Goal: Task Accomplishment & Management: Complete application form

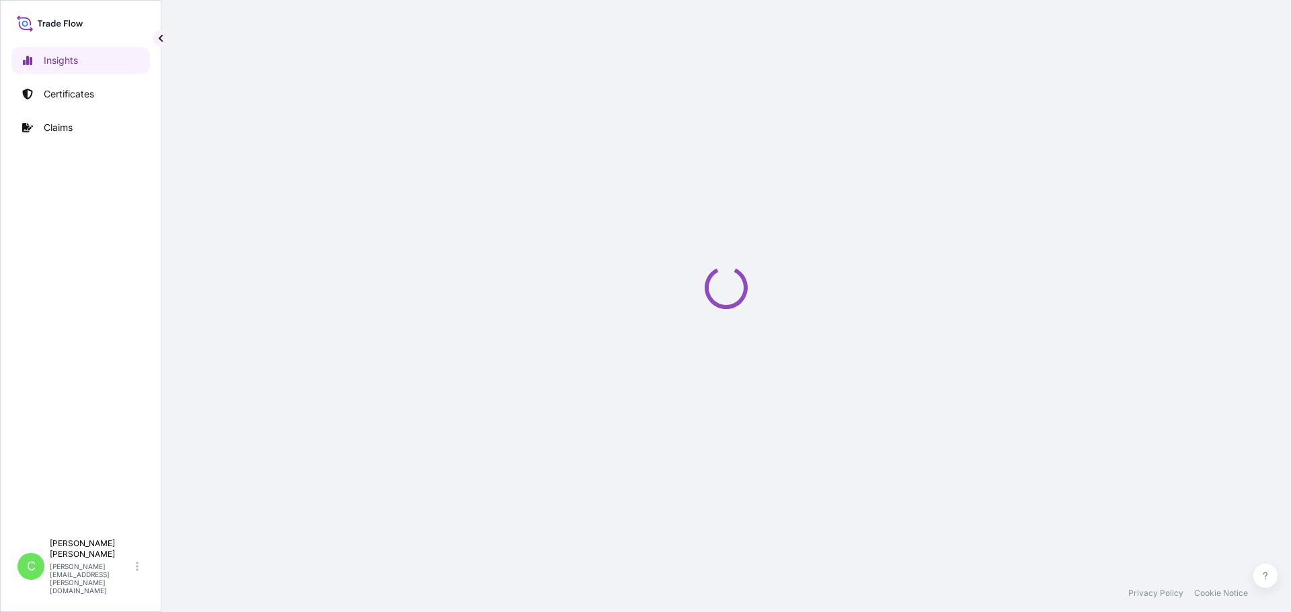
select select "2025"
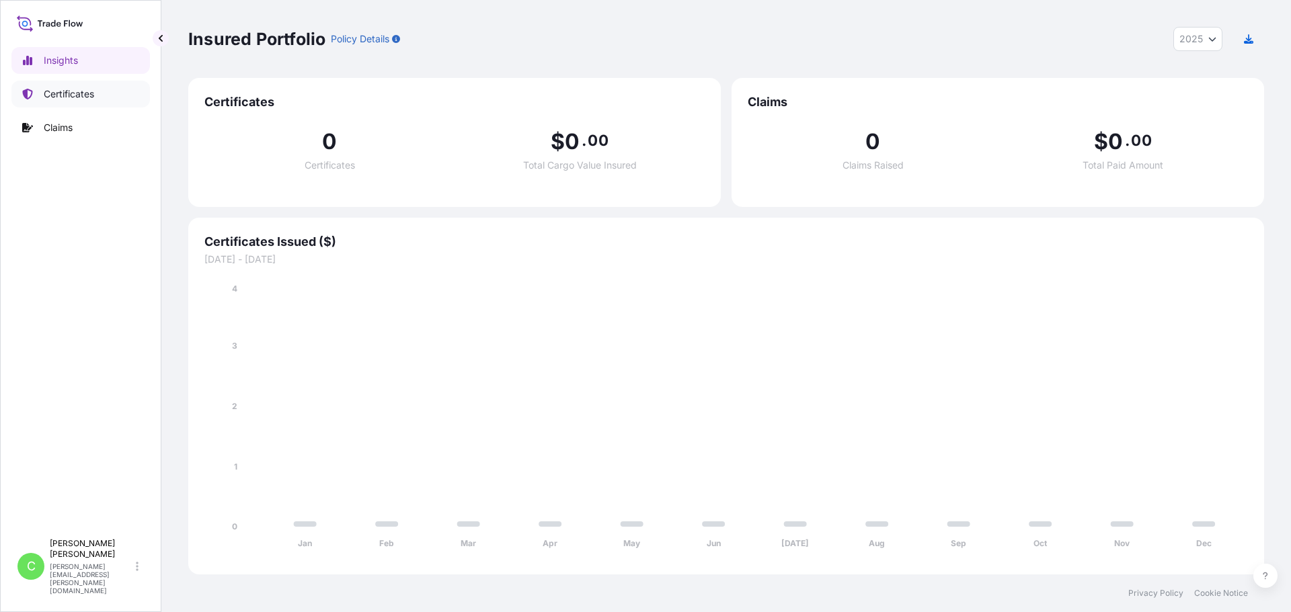
click at [81, 82] on link "Certificates" at bounding box center [80, 94] width 138 height 27
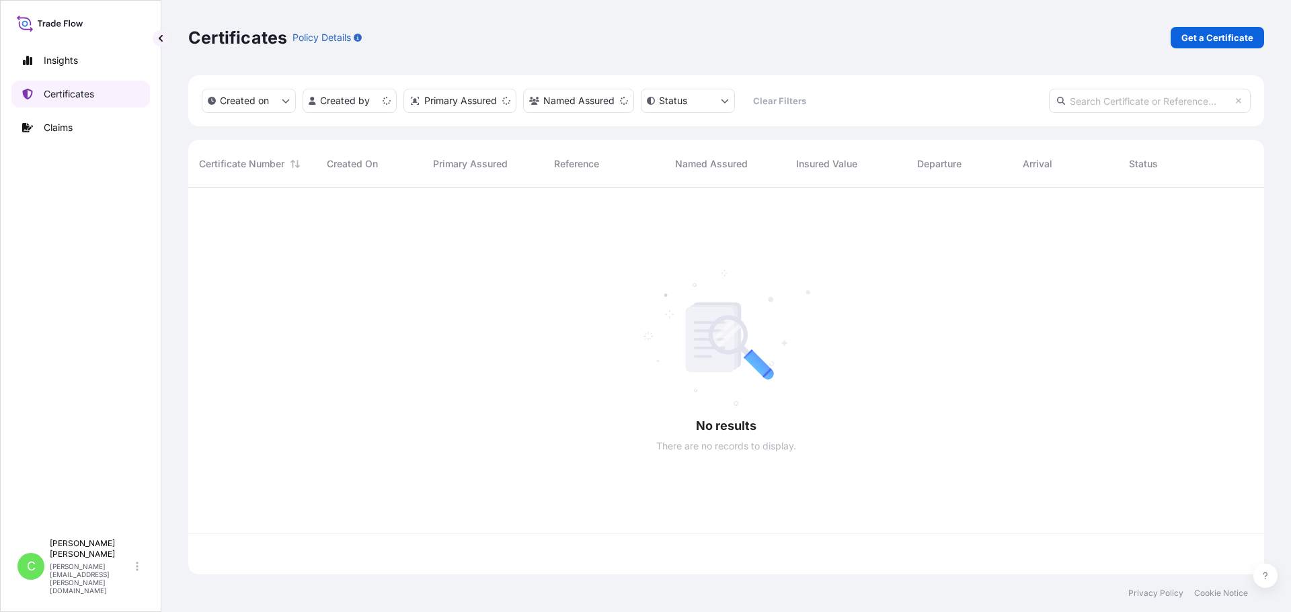
scroll to position [384, 1065]
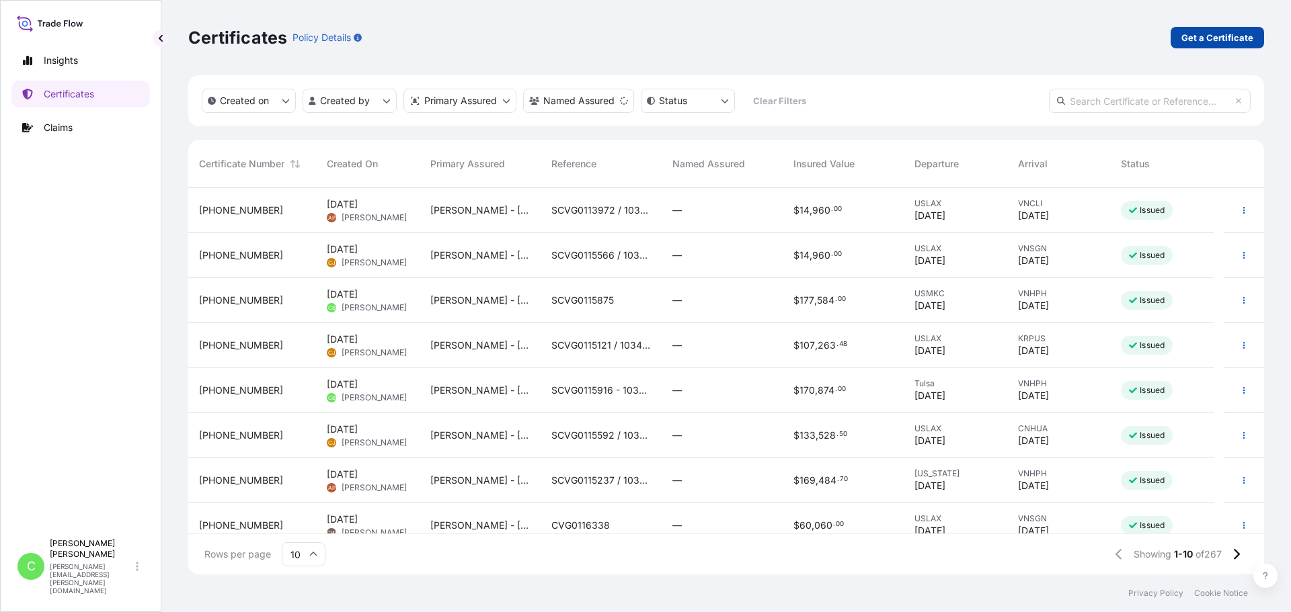
click at [1196, 36] on p "Get a Certificate" at bounding box center [1217, 37] width 72 height 13
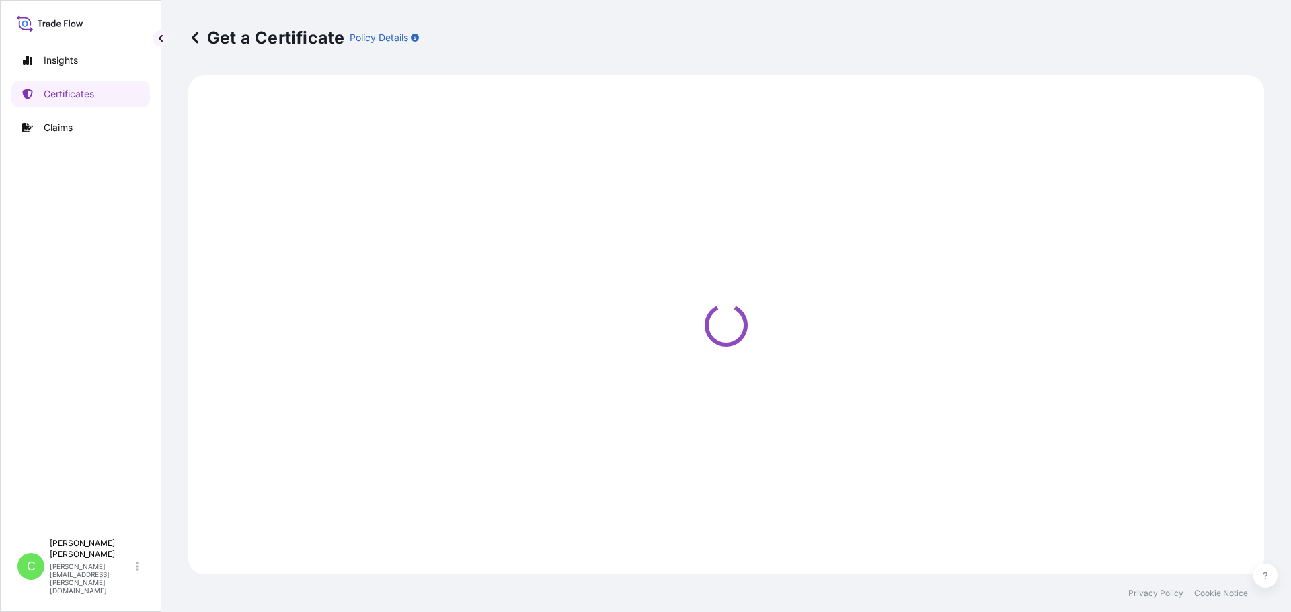
select select "Sea"
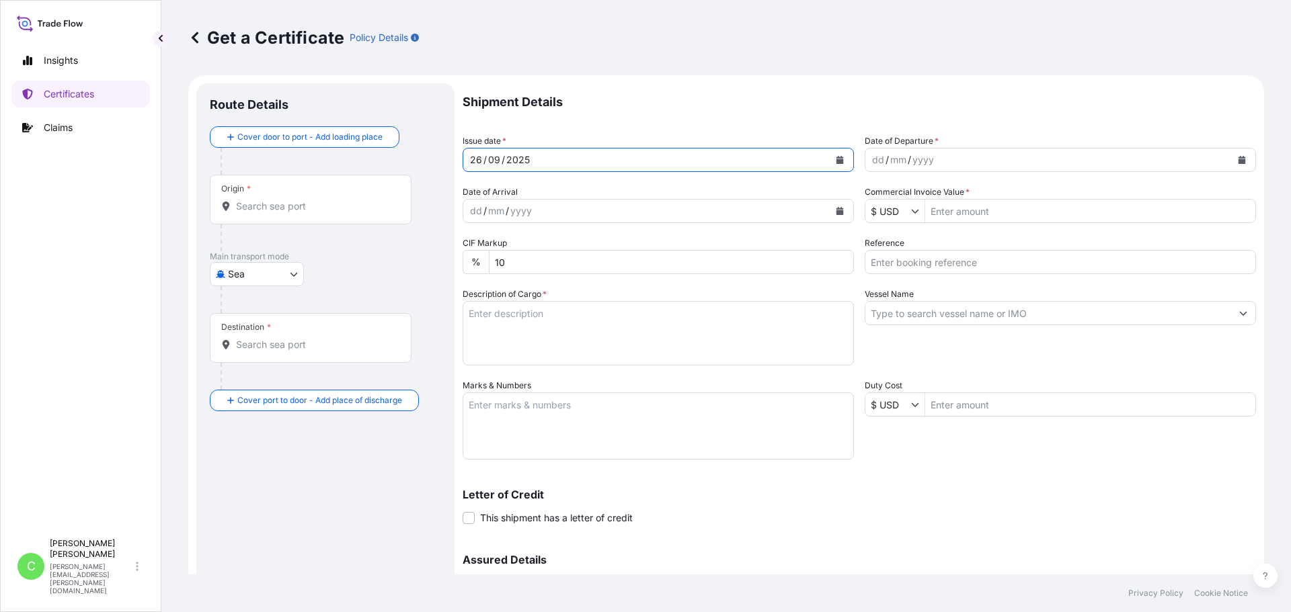
click at [836, 161] on icon "Calendar" at bounding box center [839, 160] width 7 height 8
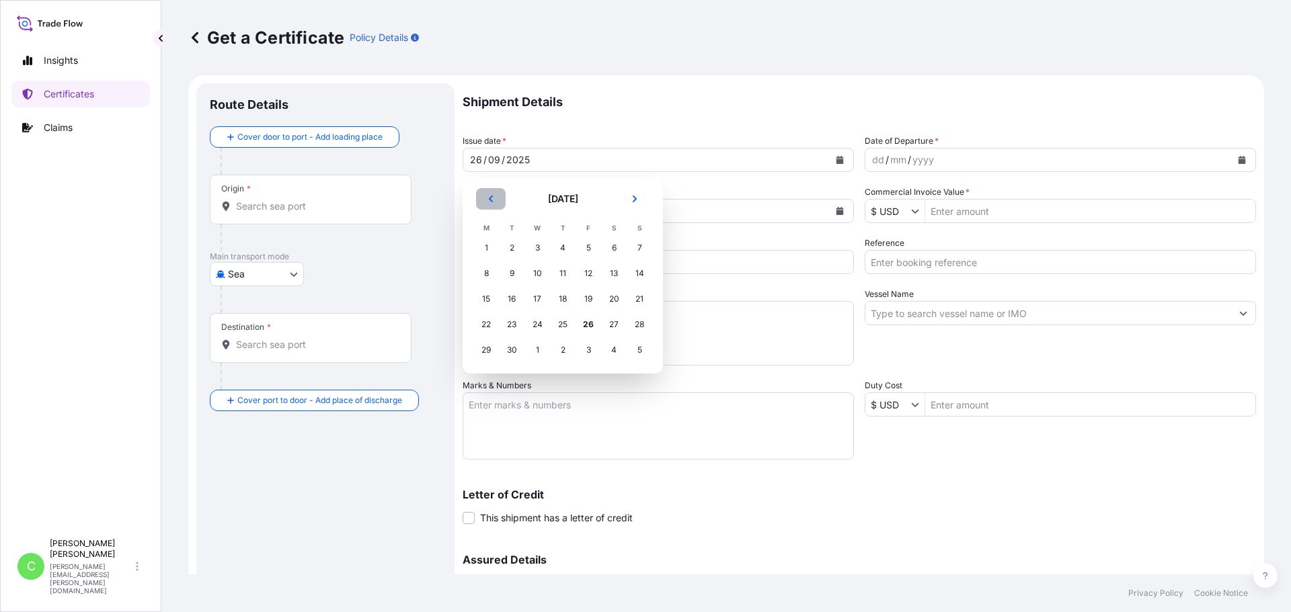
click at [489, 200] on icon "Previous" at bounding box center [491, 199] width 8 height 8
click at [491, 200] on icon "Previous" at bounding box center [491, 199] width 4 height 7
click at [485, 352] on div "28" at bounding box center [486, 350] width 24 height 24
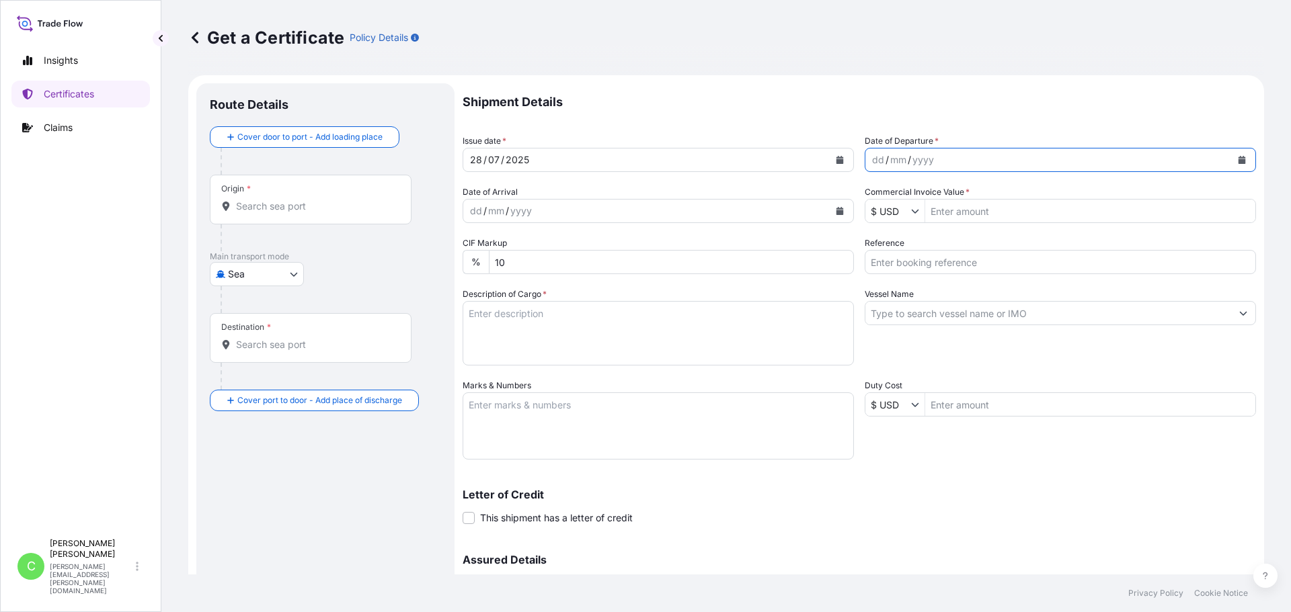
click at [1231, 161] on button "Calendar" at bounding box center [1242, 160] width 22 height 22
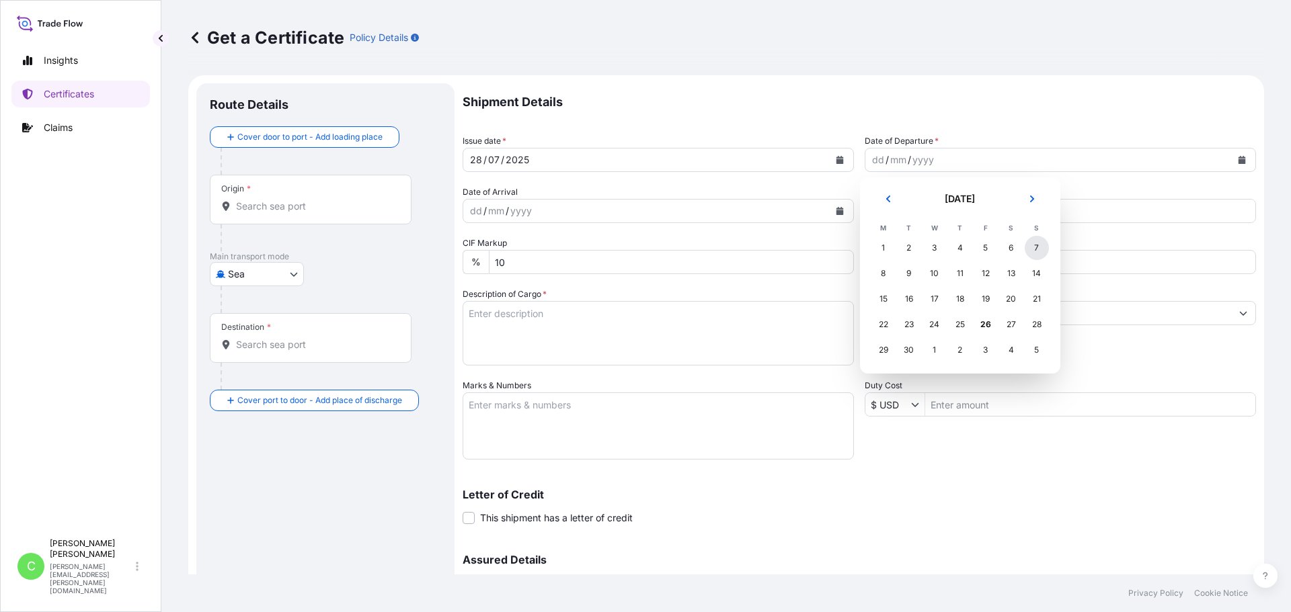
click at [1039, 248] on div "7" at bounding box center [1036, 248] width 24 height 24
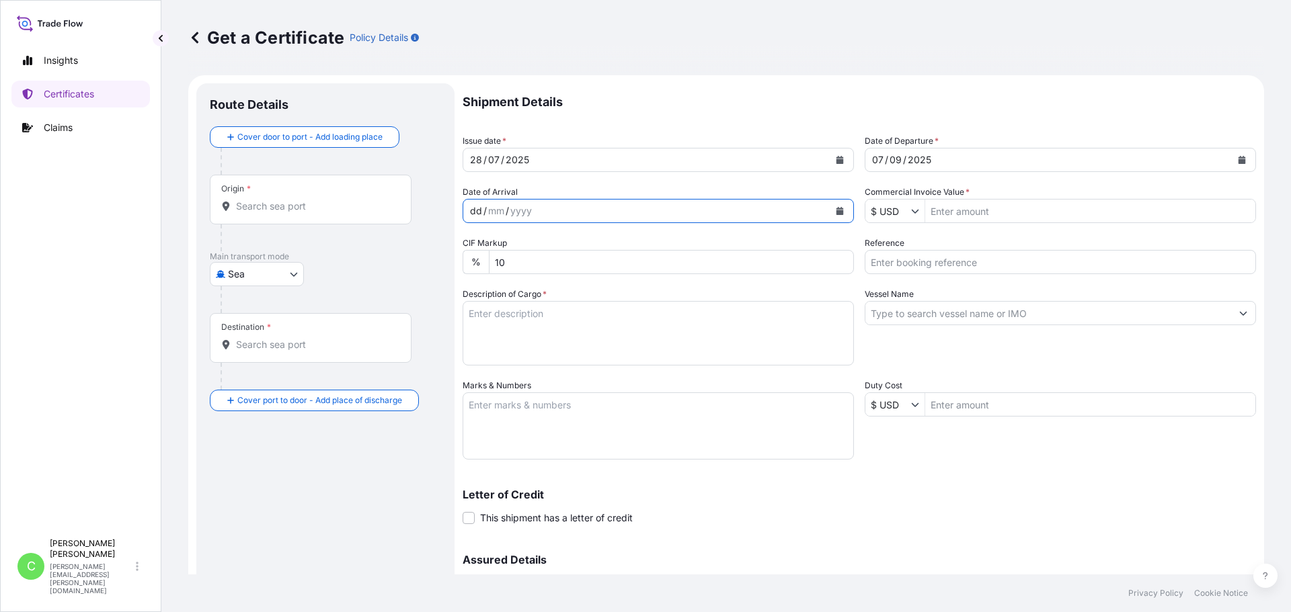
drag, startPoint x: 481, startPoint y: 208, endPoint x: 520, endPoint y: 214, distance: 40.2
click at [481, 208] on div "dd" at bounding box center [476, 211] width 15 height 16
click at [836, 208] on icon "Calendar" at bounding box center [839, 211] width 7 height 8
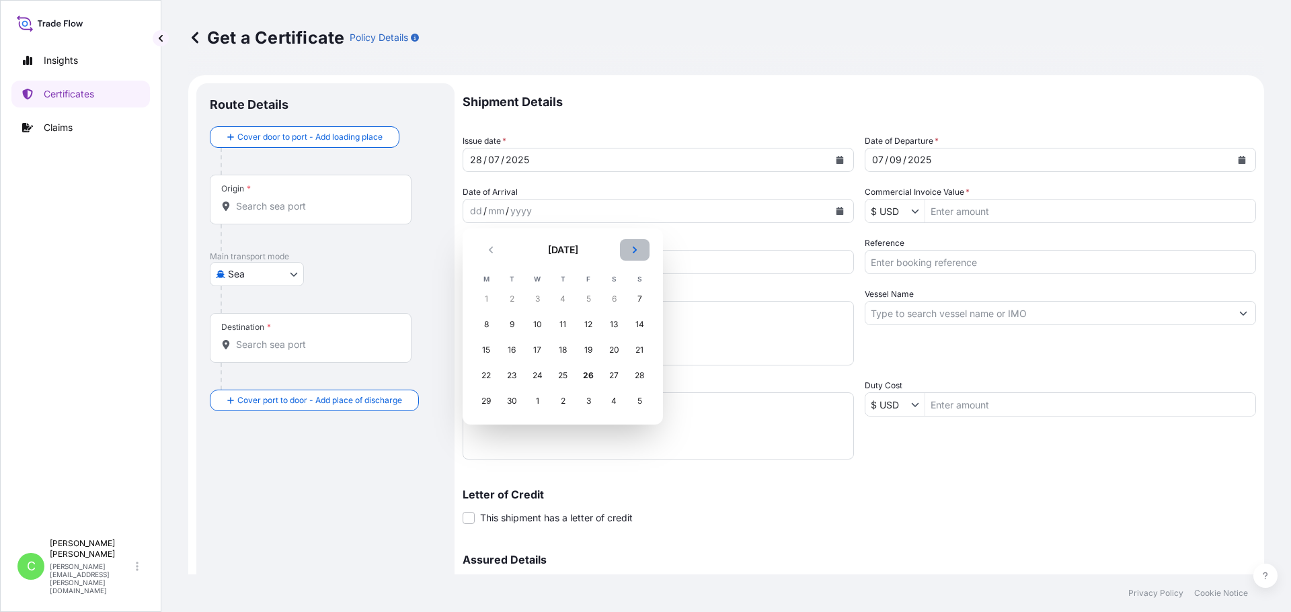
click at [633, 249] on icon "Next" at bounding box center [635, 250] width 8 height 8
click at [483, 402] on div "27" at bounding box center [486, 401] width 24 height 24
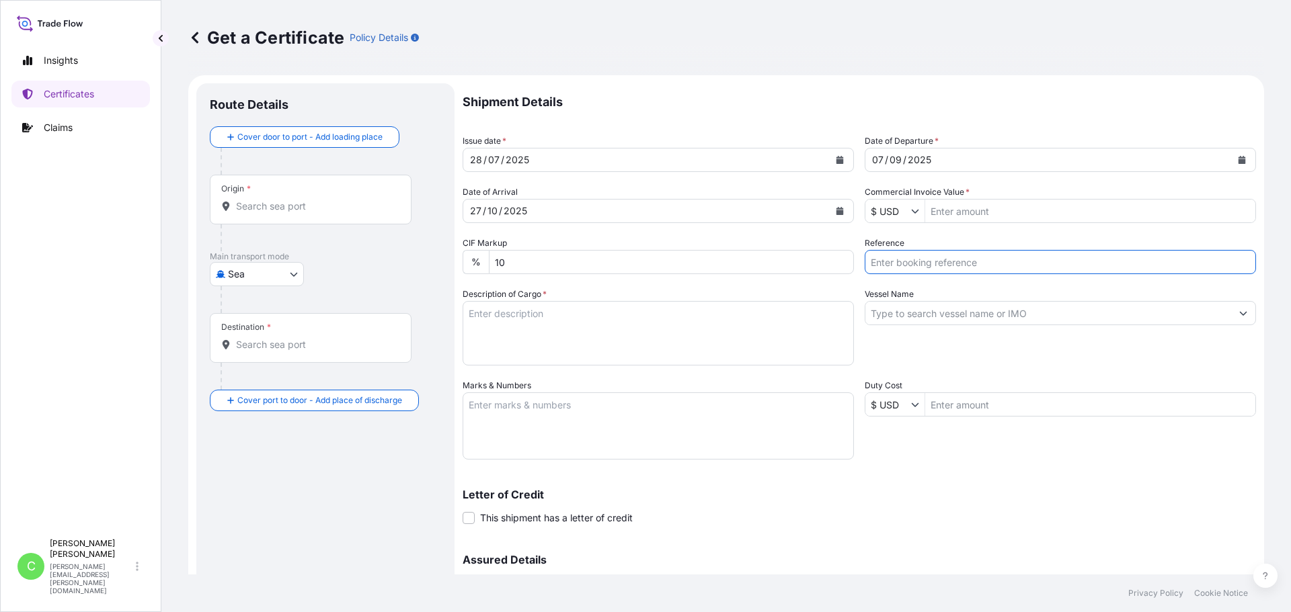
click at [983, 260] on input "Reference" at bounding box center [1059, 262] width 391 height 24
click at [432, 307] on div at bounding box center [330, 299] width 220 height 27
click at [577, 321] on textarea "Description of Cargo *" at bounding box center [657, 333] width 391 height 65
paste textarea "KELTROL GM,KTLGM,25KG,BAG HS-Code: 3913 90 KELCOGEL LT100,20KG,BAG HS-Code: 391…"
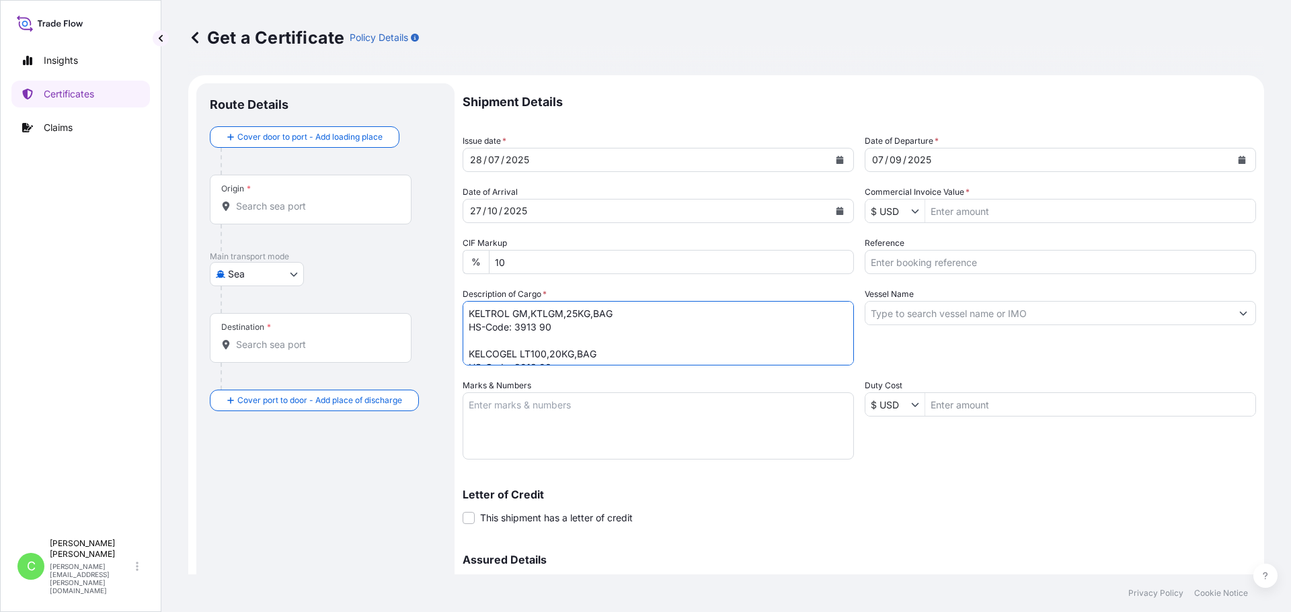
scroll to position [75, 0]
type textarea "KELTROL GM,KTLGM,25KG,BAG HS-Code: 3913 90 KELCOGEL LT100,20KG,BAG HS-Code: 391…"
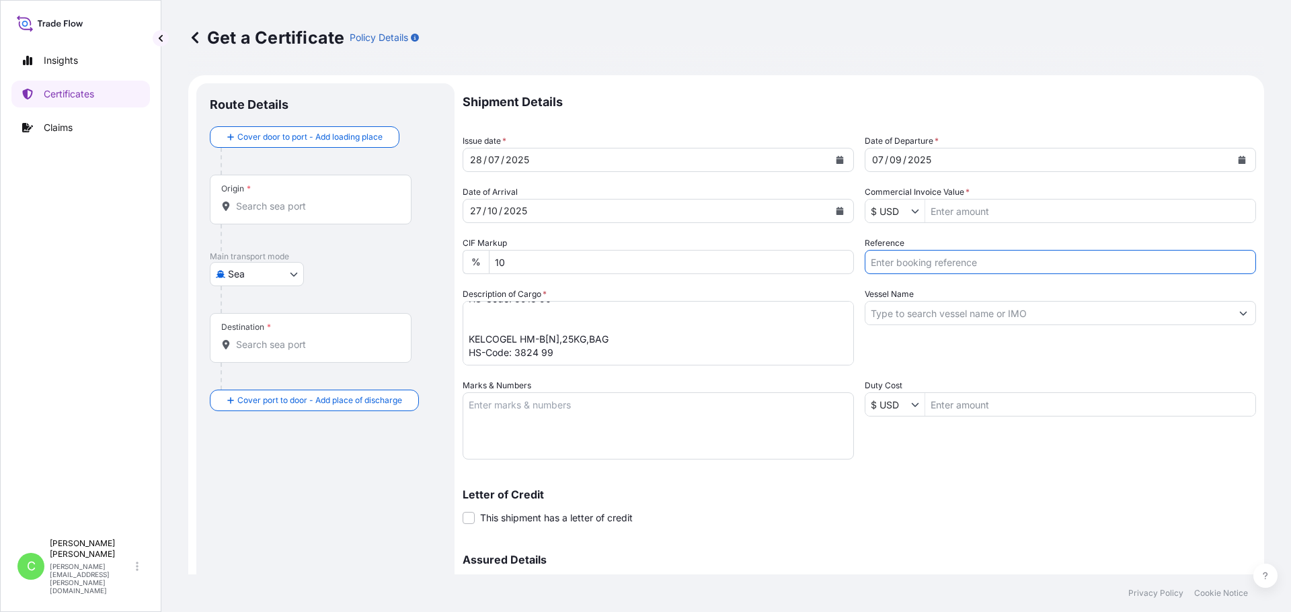
click at [926, 259] on input "Reference" at bounding box center [1059, 262] width 391 height 24
paste input "SCVG0114779"
type input "SCVG0114779 - 1030928"
click at [597, 412] on textarea "Marks & Numbers" at bounding box center [657, 426] width 391 height 67
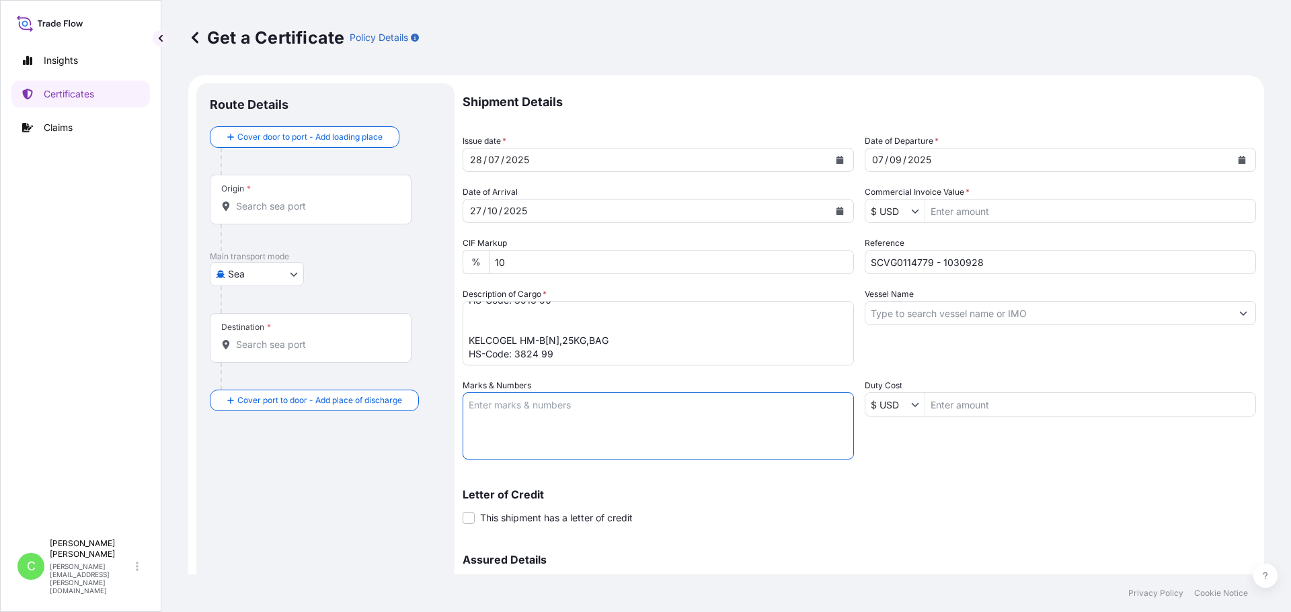
paste textarea "W.G.E. [GEOGRAPHIC_DATA]"
type textarea "W.G.E. [GEOGRAPHIC_DATA]"
click at [947, 313] on input "Vessel Name" at bounding box center [1048, 313] width 366 height 24
click at [980, 313] on input "Vessel Name" at bounding box center [1048, 313] width 366 height 24
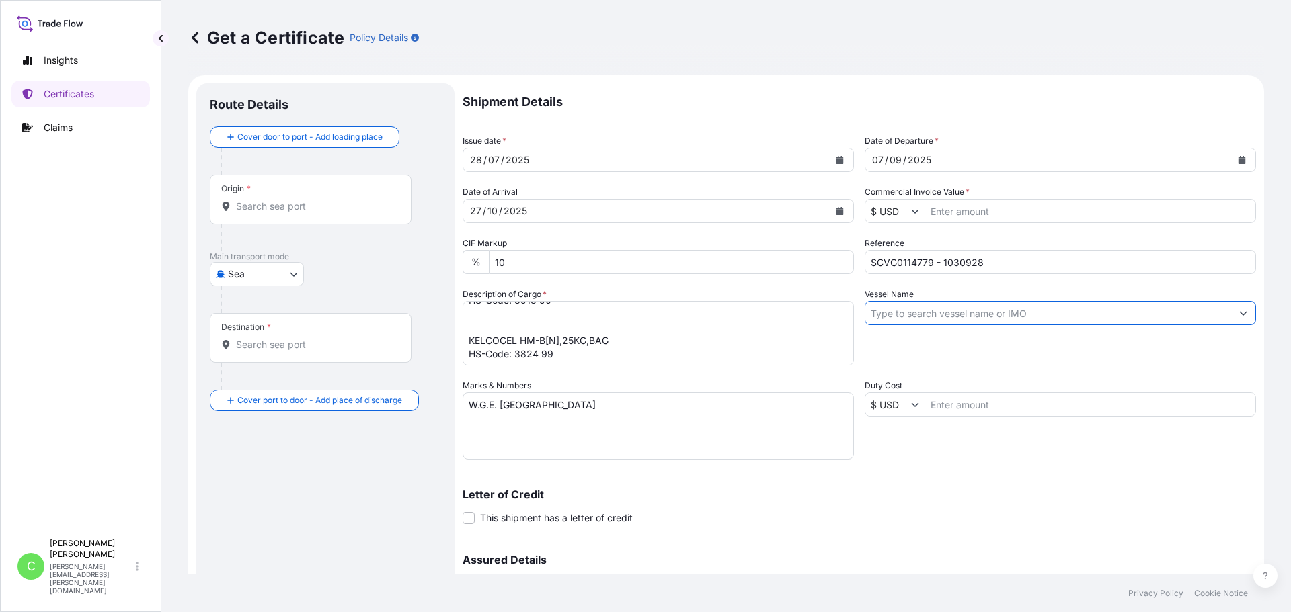
click at [981, 311] on input "Vessel Name" at bounding box center [1048, 313] width 366 height 24
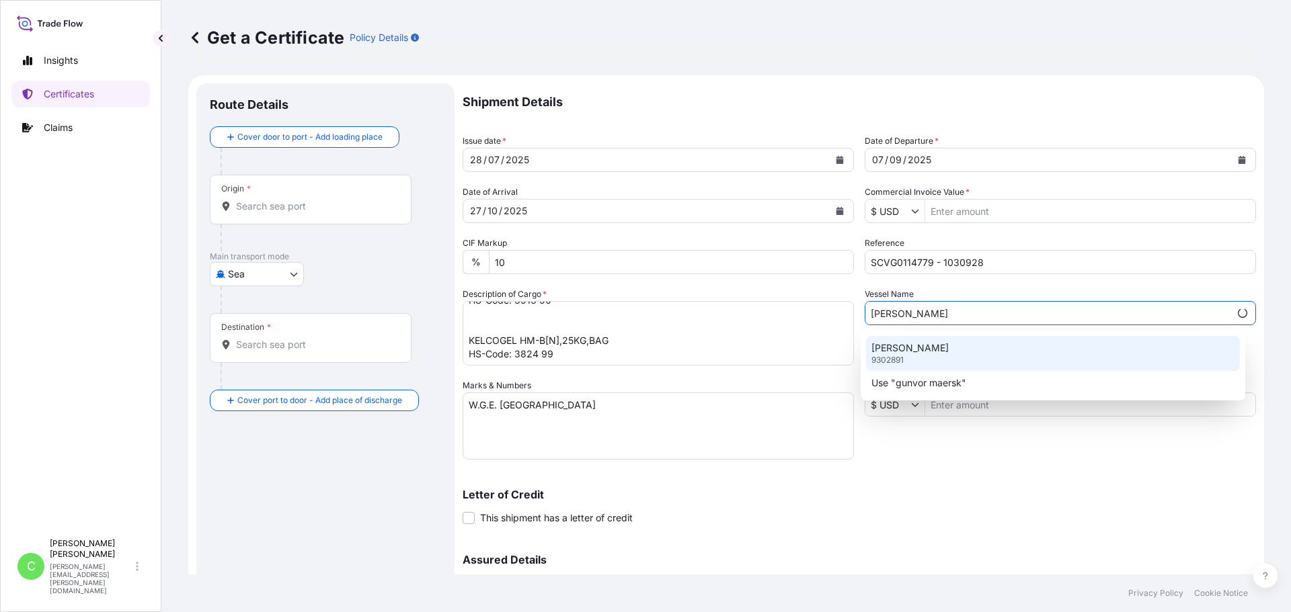
click at [948, 355] on div "[PERSON_NAME] 9302891" at bounding box center [1053, 353] width 374 height 35
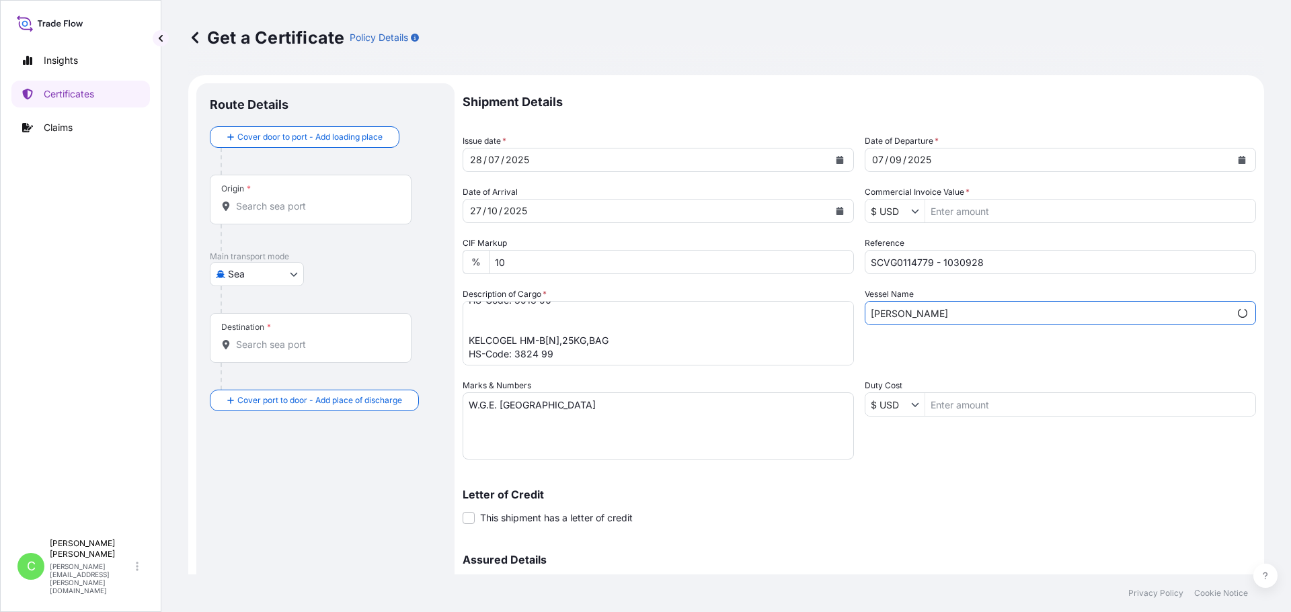
type input "[PERSON_NAME]"
drag, startPoint x: 1001, startPoint y: 538, endPoint x: 1010, endPoint y: 520, distance: 19.5
click at [1002, 535] on div "Shipment Details Issue date * [DATE] Date of Departure * [DATE] Date of Arrival…" at bounding box center [858, 378] width 793 height 590
click at [929, 89] on p "Shipment Details" at bounding box center [858, 102] width 793 height 38
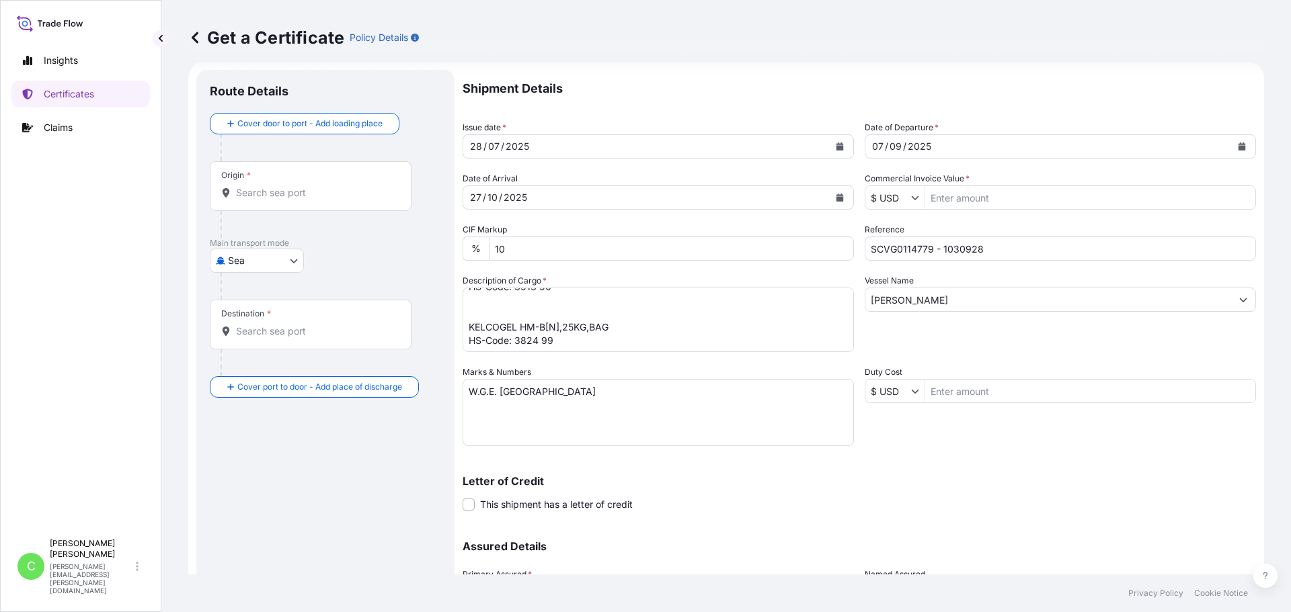
scroll to position [9, 0]
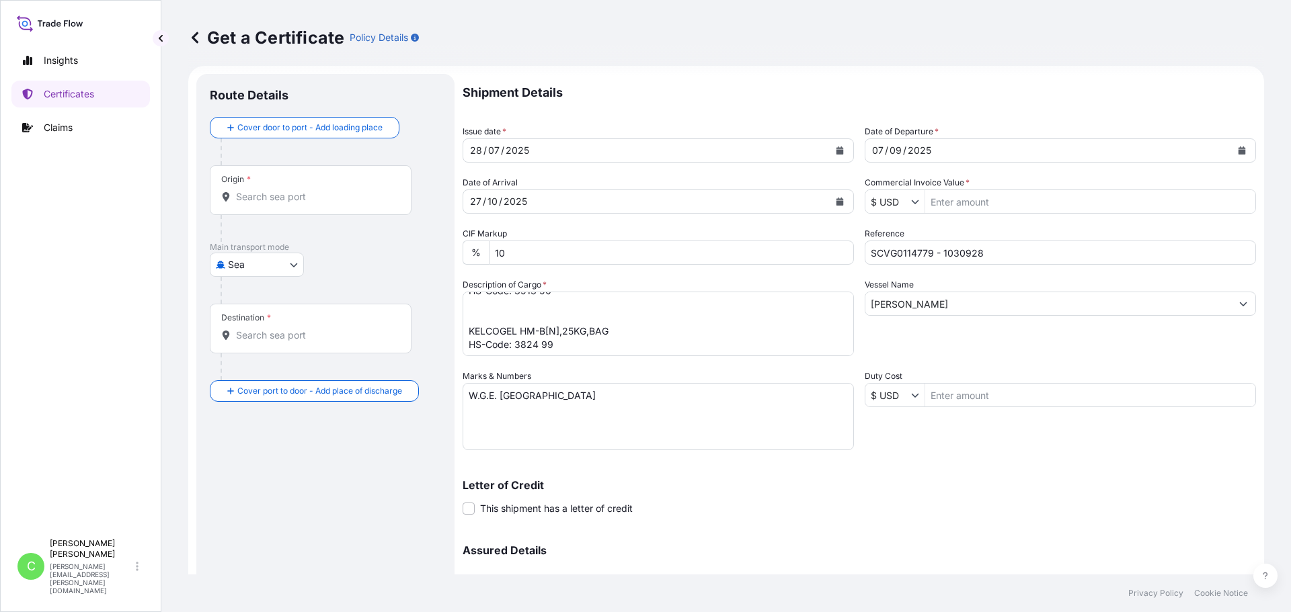
click at [967, 395] on input "Duty Cost" at bounding box center [1090, 395] width 330 height 24
drag, startPoint x: 917, startPoint y: 514, endPoint x: 908, endPoint y: 495, distance: 21.4
click at [917, 515] on div "Letter of Credit This shipment has a letter of credit Letter of credit * Letter…" at bounding box center [858, 498] width 793 height 36
click at [959, 203] on input "Commercial Invoice Value *" at bounding box center [1090, 202] width 330 height 24
click at [1033, 196] on input "Commercial Invoice Value *" at bounding box center [1090, 202] width 330 height 24
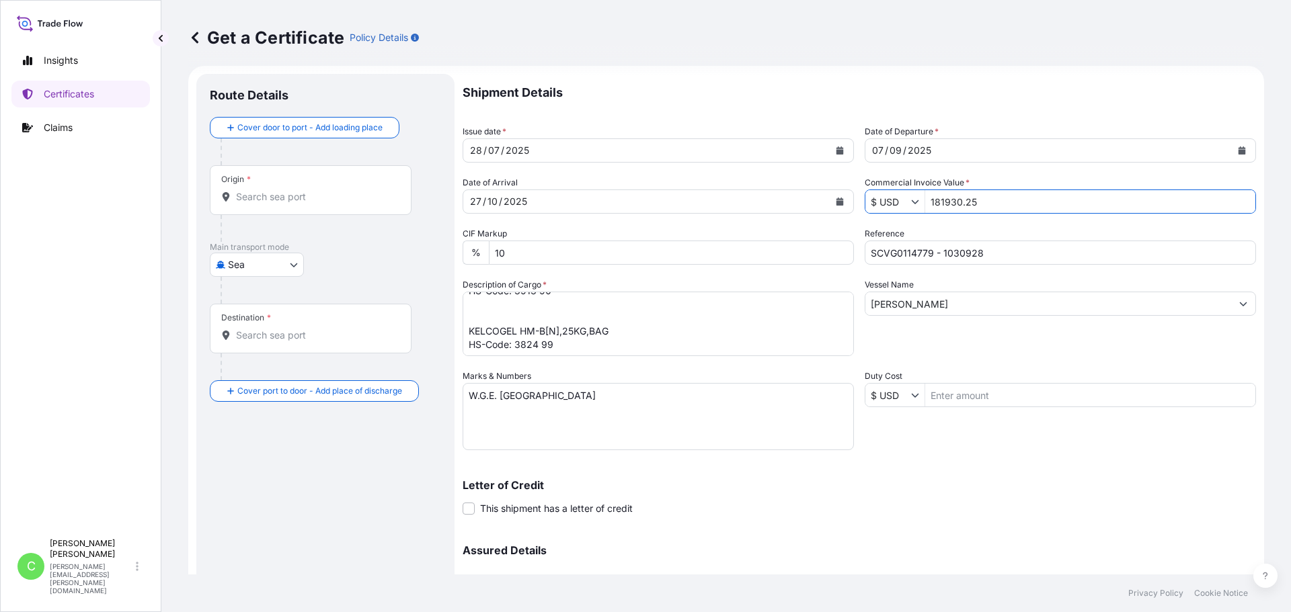
type input "181,930.25"
drag, startPoint x: 1091, startPoint y: 503, endPoint x: 1041, endPoint y: 349, distance: 161.8
click at [1091, 501] on div "Letter of Credit This shipment has a letter of credit Letter of credit * Letter…" at bounding box center [858, 498] width 793 height 36
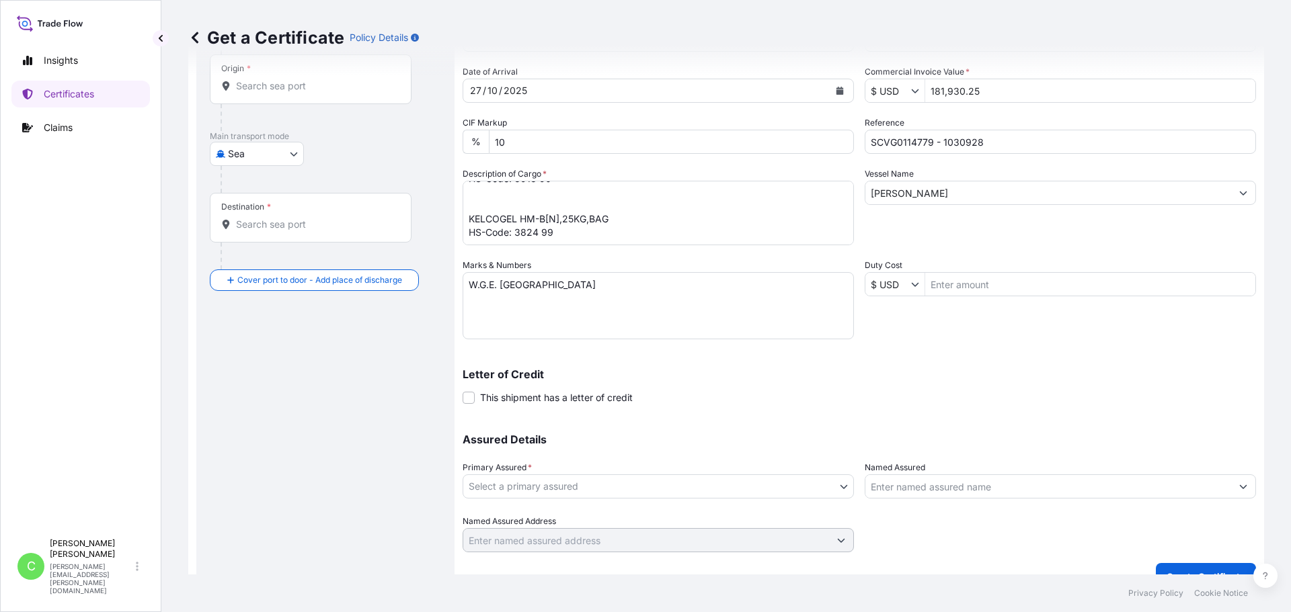
scroll to position [144, 0]
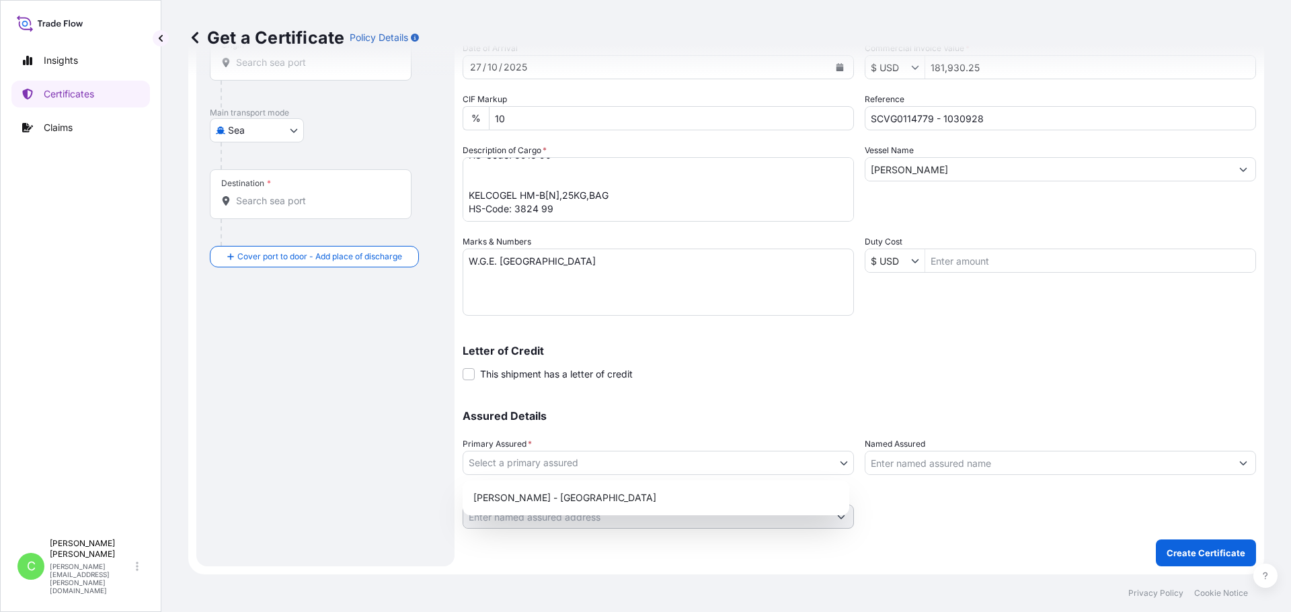
click at [751, 465] on body "Insights Certificates Claims C [PERSON_NAME] [PERSON_NAME][EMAIL_ADDRESS][PERSO…" at bounding box center [645, 306] width 1291 height 612
click at [571, 500] on div "[PERSON_NAME] - [GEOGRAPHIC_DATA]" at bounding box center [656, 498] width 376 height 24
select select "31650"
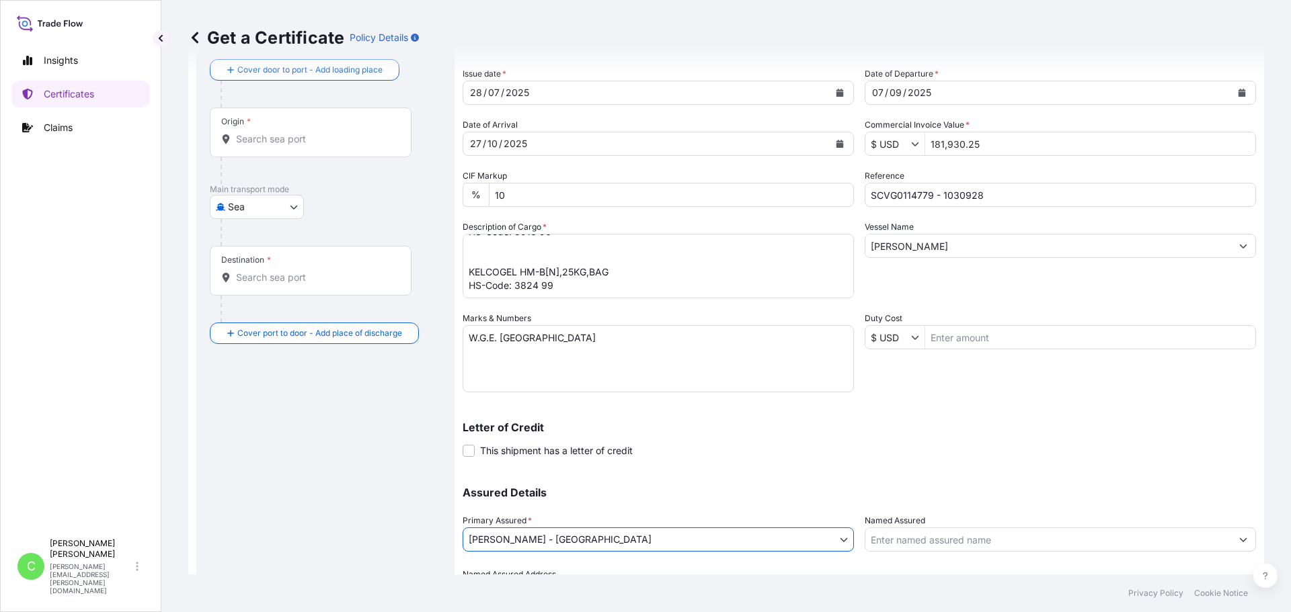
scroll to position [0, 0]
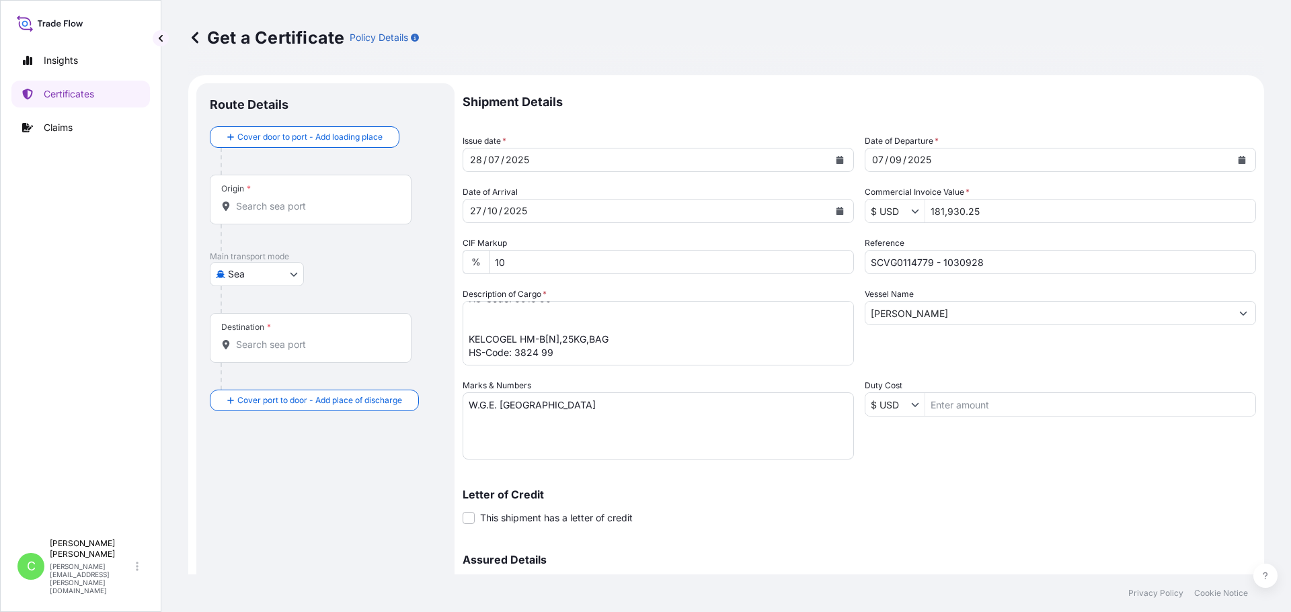
click at [307, 198] on div "Origin *" at bounding box center [311, 200] width 202 height 50
click at [307, 200] on input "Origin *" at bounding box center [315, 206] width 159 height 13
click at [280, 197] on div "Origin *" at bounding box center [311, 200] width 202 height 50
click at [280, 200] on input "Origin * Please select an origin" at bounding box center [315, 206] width 159 height 13
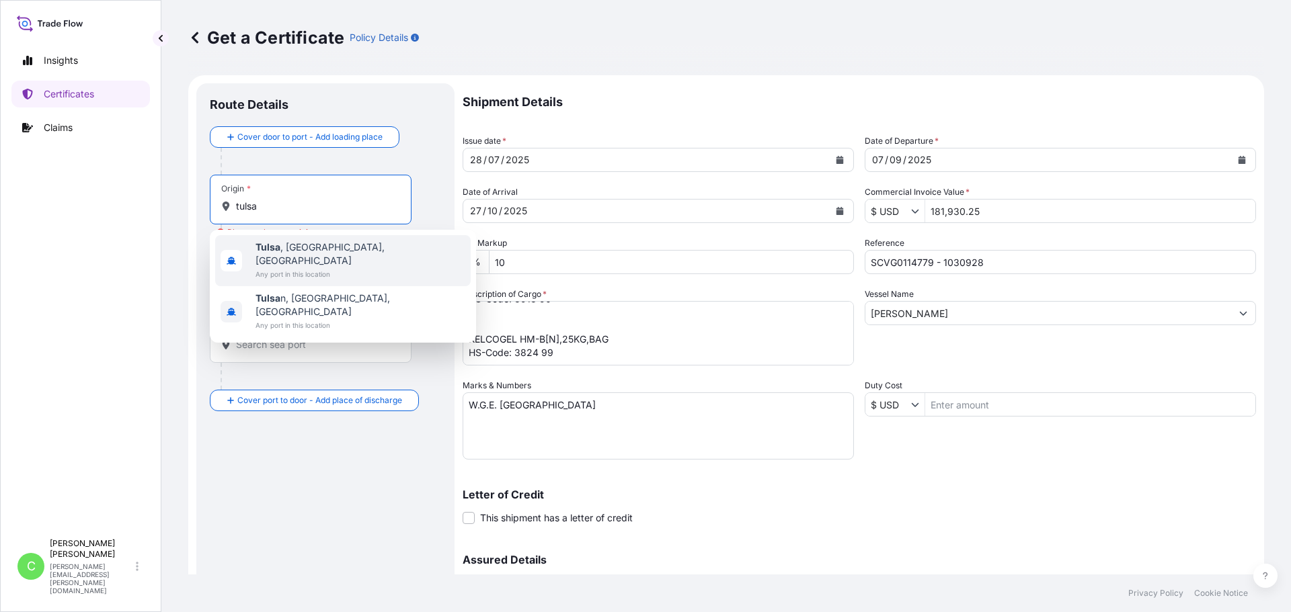
click at [323, 253] on span "[GEOGRAPHIC_DATA] , [GEOGRAPHIC_DATA], [GEOGRAPHIC_DATA]" at bounding box center [360, 254] width 210 height 27
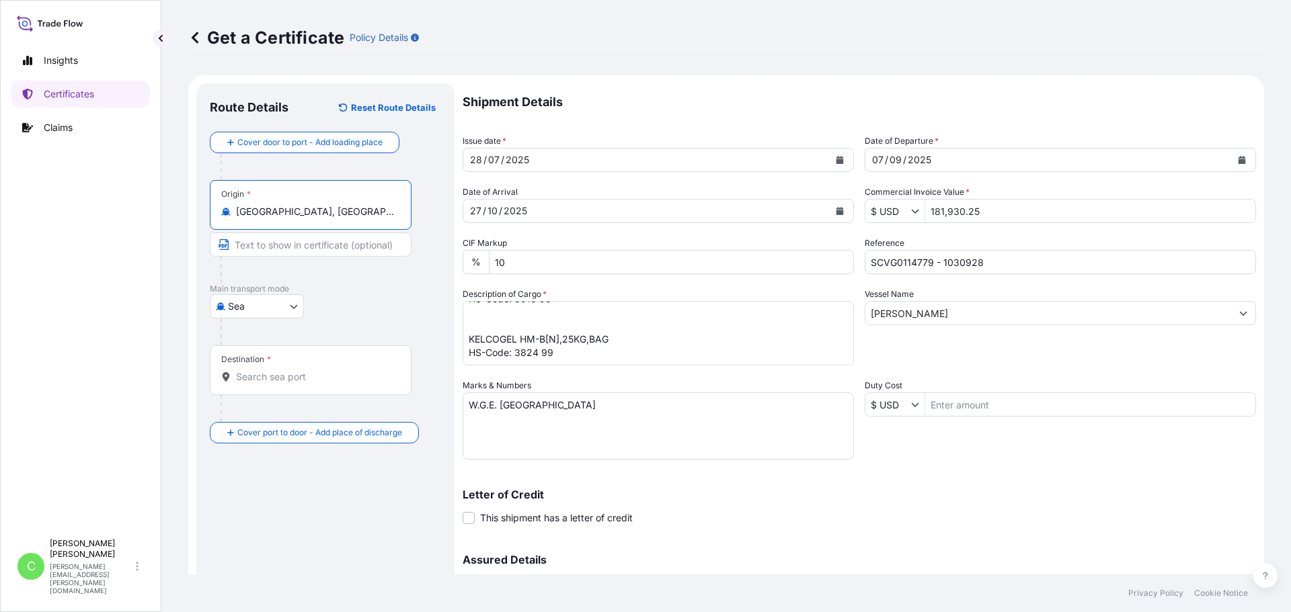
type input "[GEOGRAPHIC_DATA], [GEOGRAPHIC_DATA], [GEOGRAPHIC_DATA]"
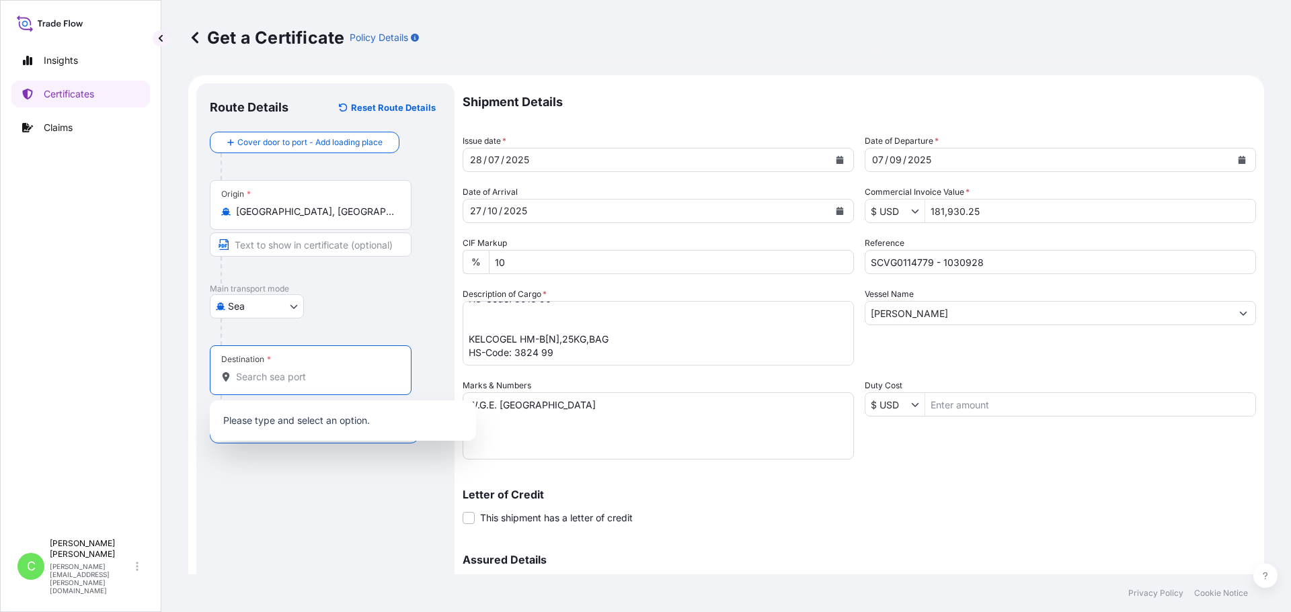
click at [298, 377] on input "Destination *" at bounding box center [315, 376] width 159 height 13
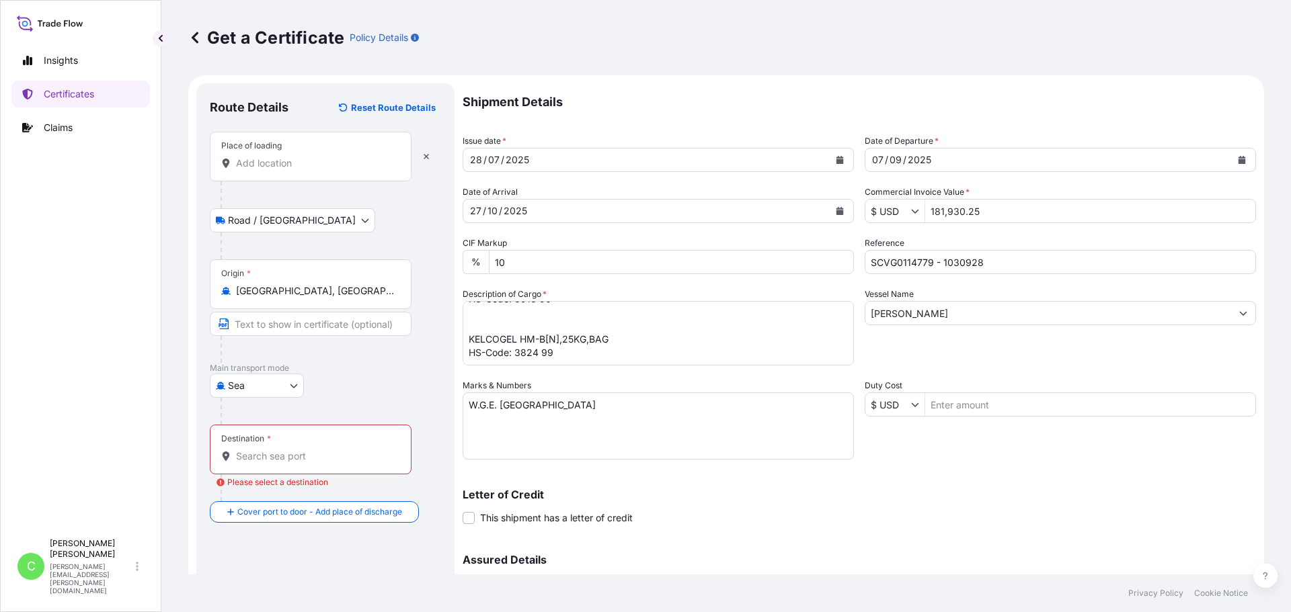
click at [282, 164] on input "Place of loading" at bounding box center [315, 163] width 159 height 13
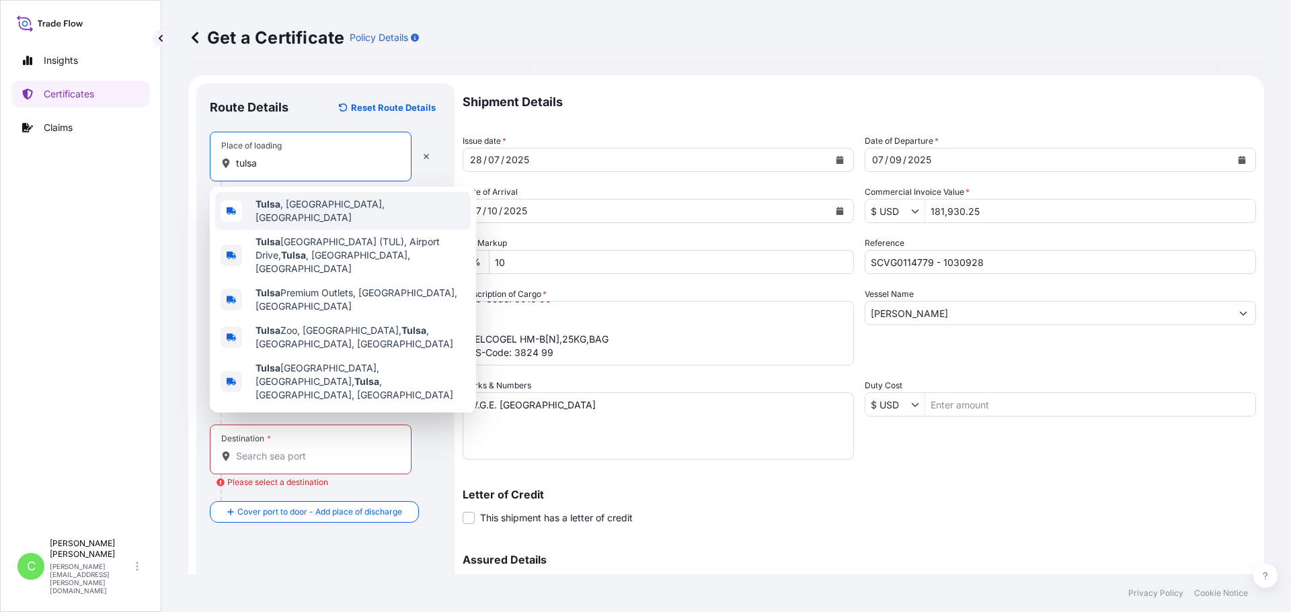
click at [284, 203] on span "[GEOGRAPHIC_DATA] , [GEOGRAPHIC_DATA], [GEOGRAPHIC_DATA]" at bounding box center [360, 211] width 210 height 27
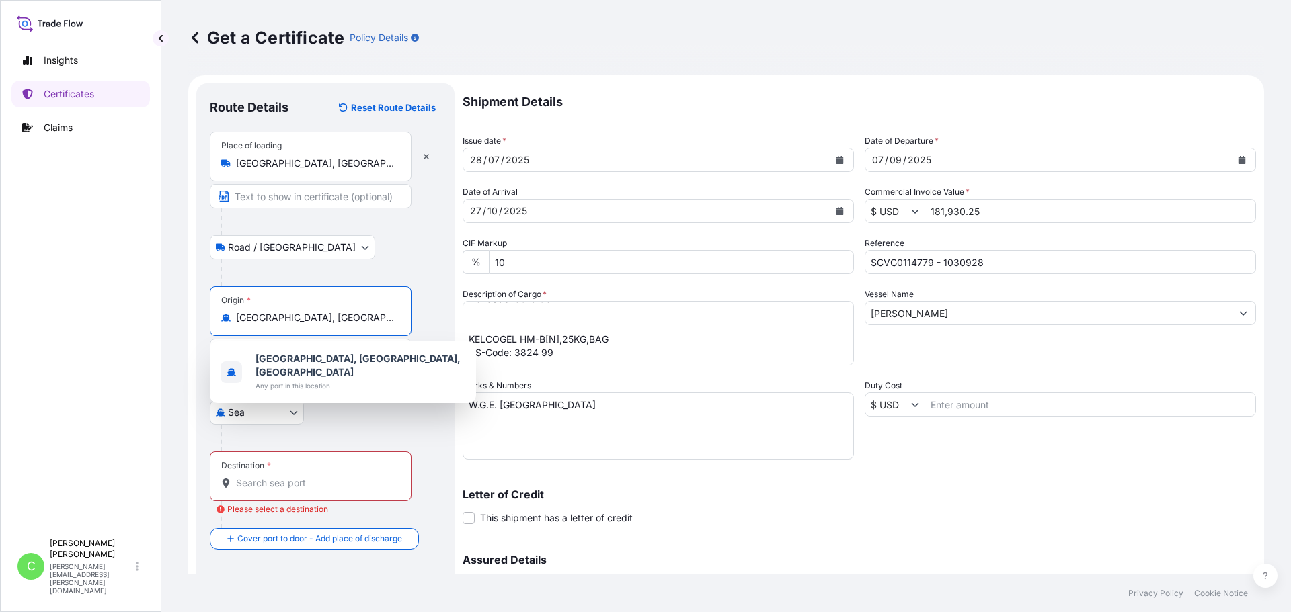
drag, startPoint x: 308, startPoint y: 317, endPoint x: 228, endPoint y: 317, distance: 80.0
click at [228, 317] on div "[GEOGRAPHIC_DATA], [GEOGRAPHIC_DATA], [GEOGRAPHIC_DATA]" at bounding box center [310, 317] width 179 height 13
click at [310, 317] on input "[GEOGRAPHIC_DATA], [GEOGRAPHIC_DATA], [GEOGRAPHIC_DATA]" at bounding box center [315, 317] width 159 height 13
drag, startPoint x: 307, startPoint y: 318, endPoint x: 220, endPoint y: 319, distance: 86.7
click at [220, 319] on div "Origin * [GEOGRAPHIC_DATA], [GEOGRAPHIC_DATA], [GEOGRAPHIC_DATA]" at bounding box center [311, 311] width 202 height 50
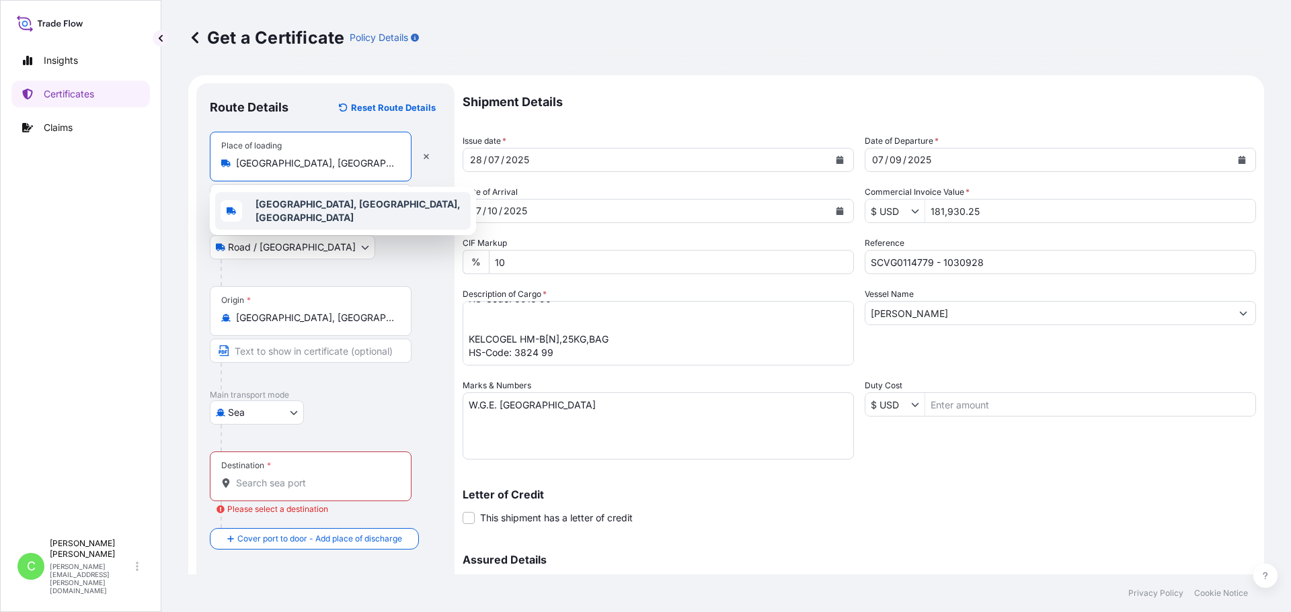
drag, startPoint x: 294, startPoint y: 163, endPoint x: 206, endPoint y: 148, distance: 89.3
click at [193, 166] on form "Route Details Reset Route Details Place of loading [GEOGRAPHIC_DATA], [GEOGRAPH…" at bounding box center [726, 396] width 1076 height 643
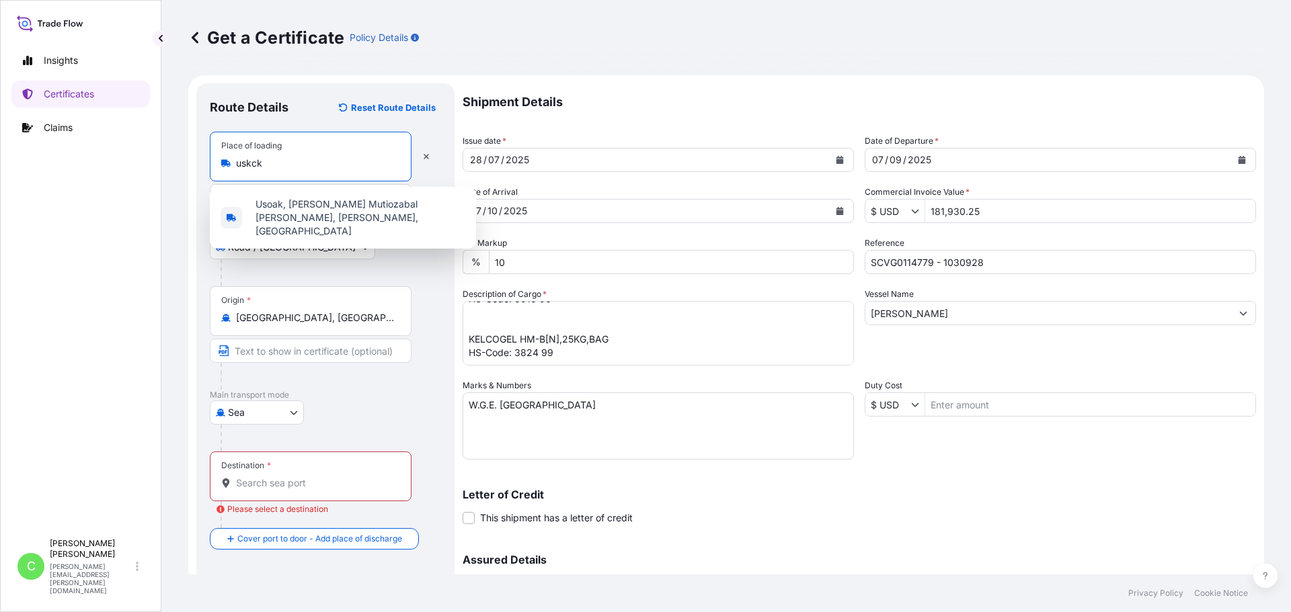
drag, startPoint x: 274, startPoint y: 163, endPoint x: 128, endPoint y: 163, distance: 145.2
click at [128, 163] on div "Insights Certificates Claims C [PERSON_NAME] [PERSON_NAME][EMAIL_ADDRESS][PERSO…" at bounding box center [645, 306] width 1291 height 612
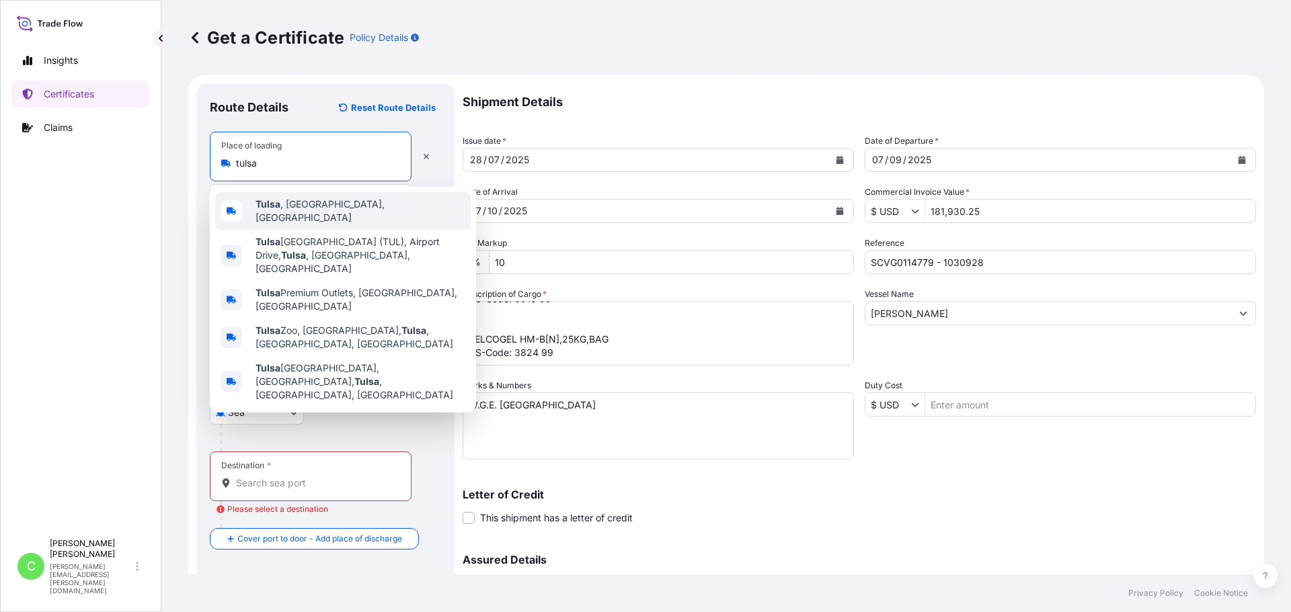
click at [284, 203] on span "[GEOGRAPHIC_DATA] , [GEOGRAPHIC_DATA], [GEOGRAPHIC_DATA]" at bounding box center [360, 211] width 210 height 27
type input "[GEOGRAPHIC_DATA], [GEOGRAPHIC_DATA], [GEOGRAPHIC_DATA]"
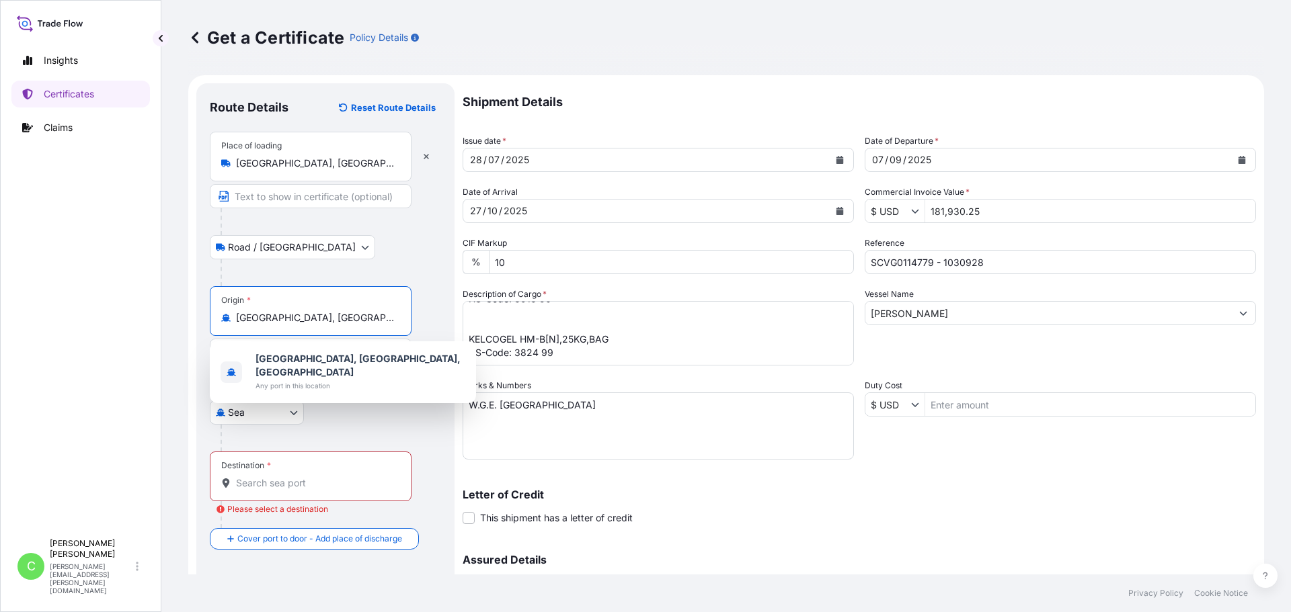
drag, startPoint x: 310, startPoint y: 316, endPoint x: 151, endPoint y: 317, distance: 158.7
click at [151, 317] on div "Insights Certificates Claims C [PERSON_NAME] [PERSON_NAME][EMAIL_ADDRESS][PERSO…" at bounding box center [645, 306] width 1291 height 612
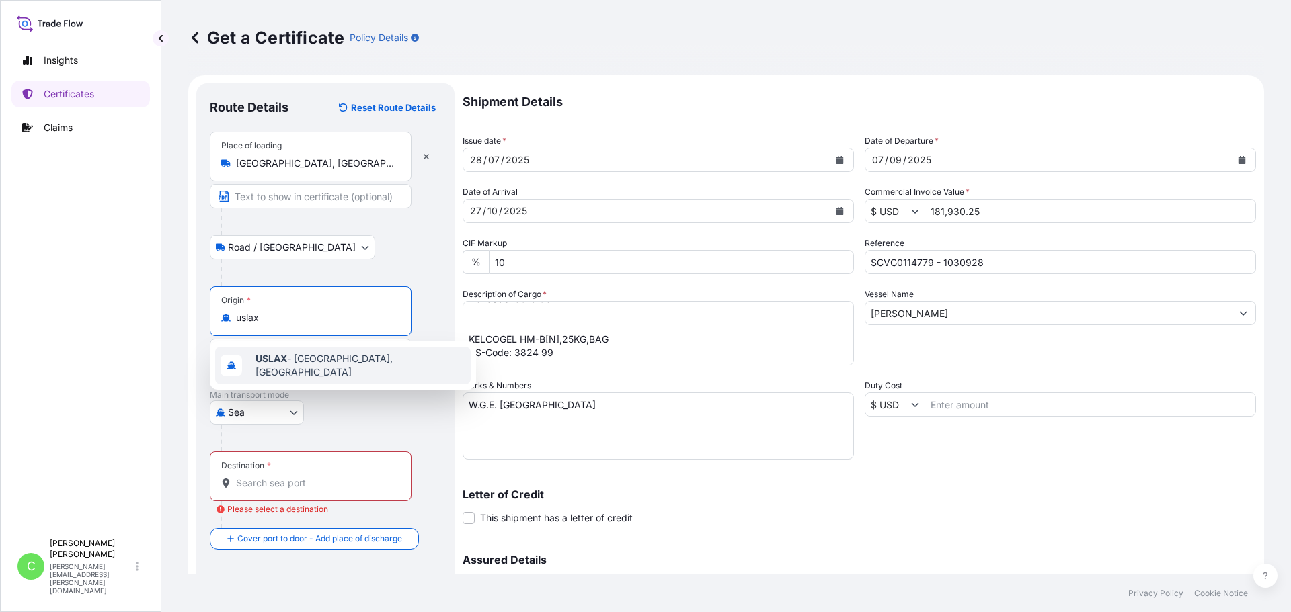
click at [288, 360] on span "USLAX - [GEOGRAPHIC_DATA], [GEOGRAPHIC_DATA]" at bounding box center [360, 365] width 210 height 27
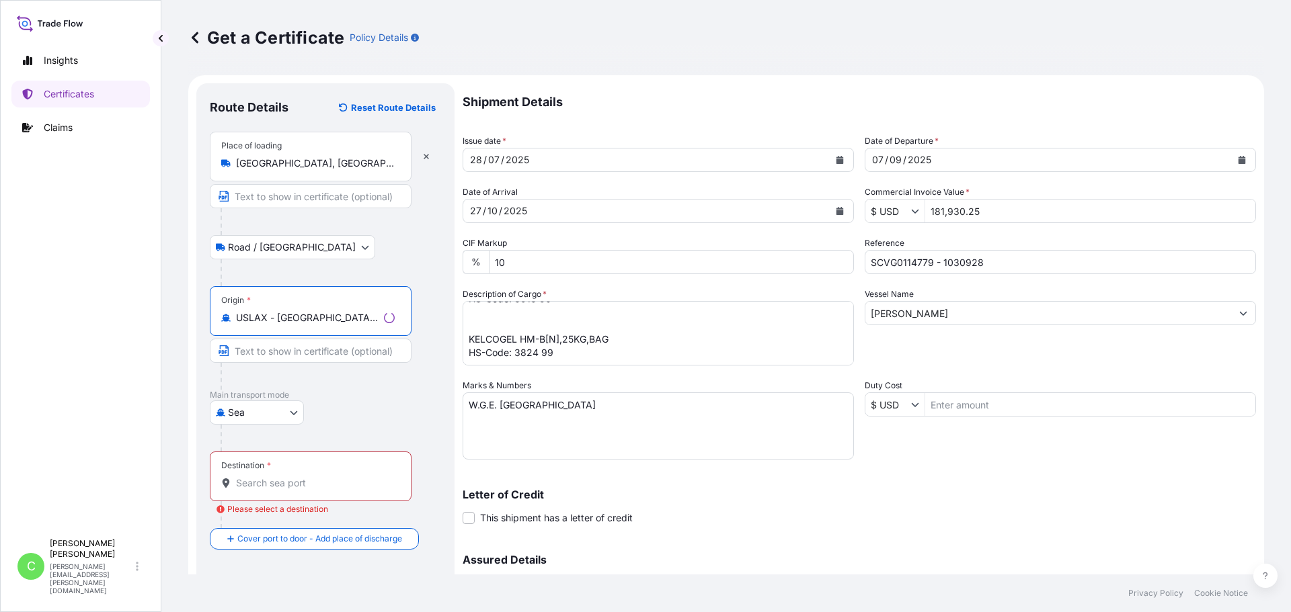
type input "USLAX - [GEOGRAPHIC_DATA], [GEOGRAPHIC_DATA]"
click at [286, 477] on input "Destination * Please select a destination" at bounding box center [315, 483] width 159 height 13
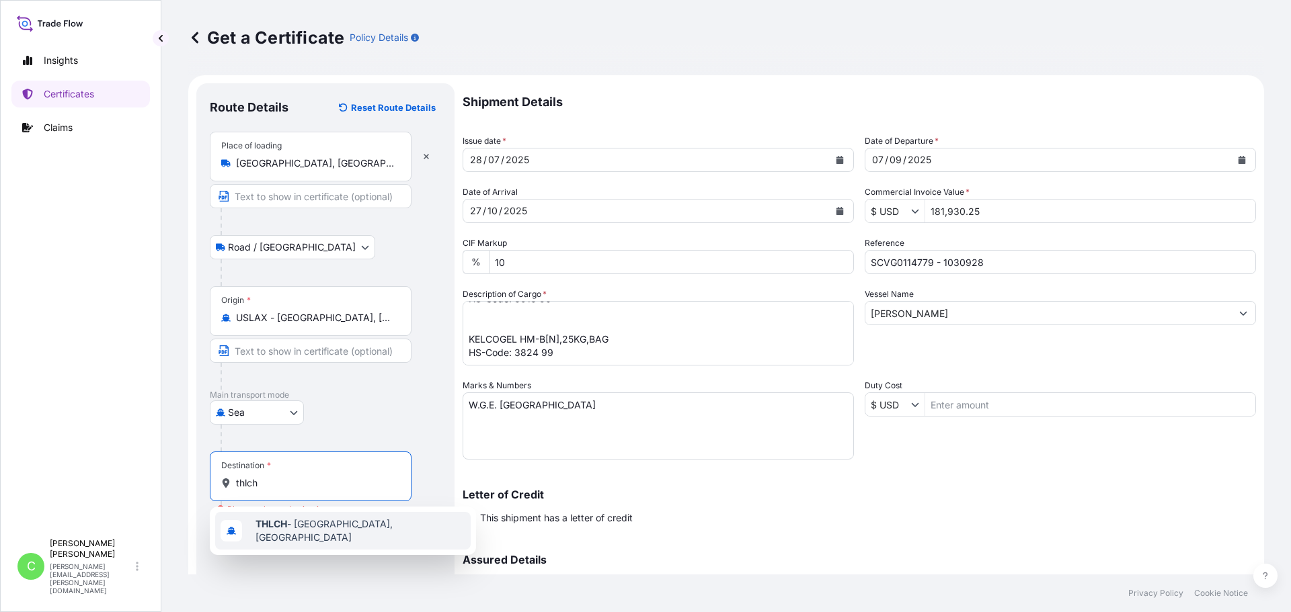
click at [295, 529] on span "THLCH - [GEOGRAPHIC_DATA], [GEOGRAPHIC_DATA]" at bounding box center [360, 531] width 210 height 27
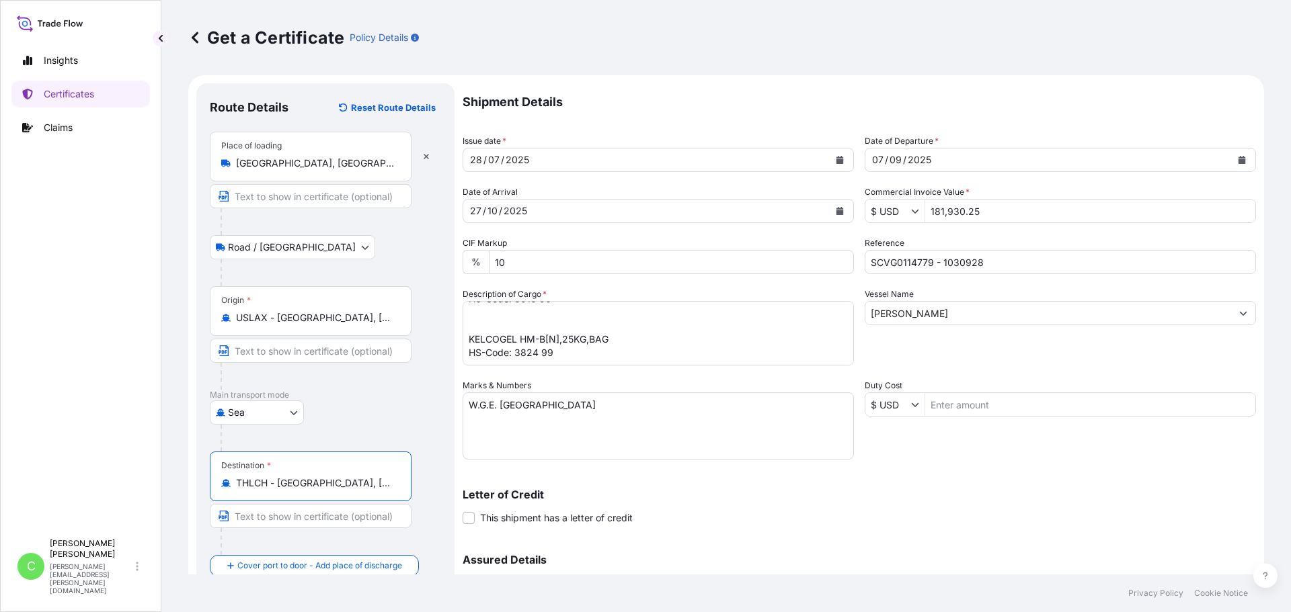
type input "THLCH - [GEOGRAPHIC_DATA], [GEOGRAPHIC_DATA]"
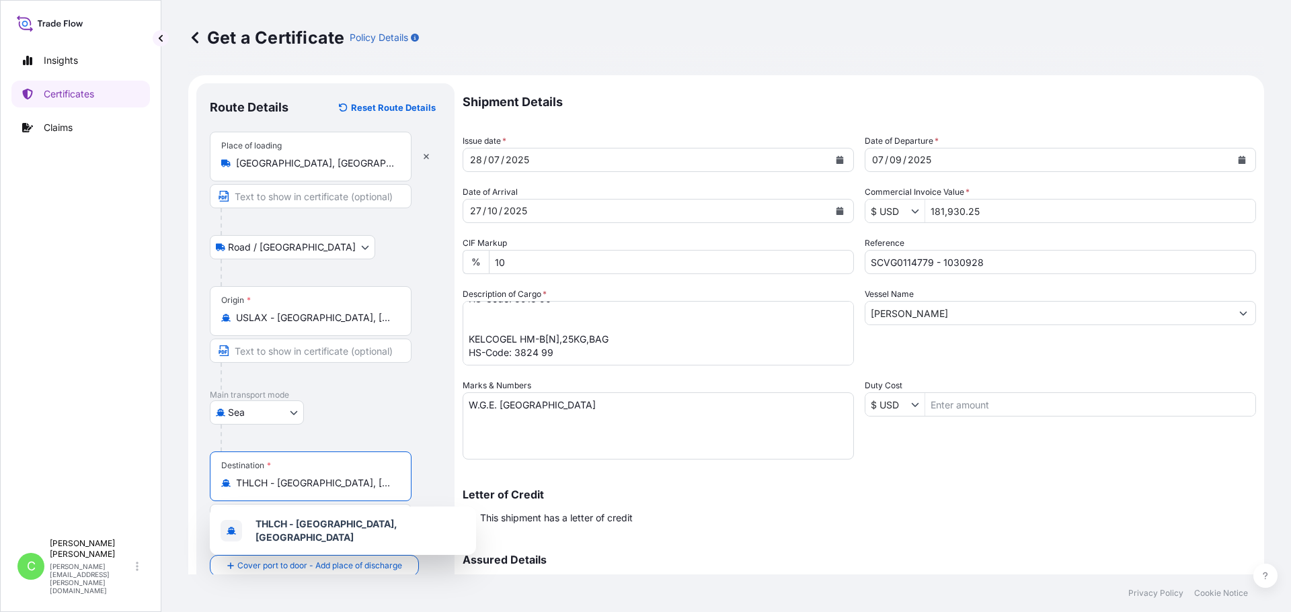
click at [632, 417] on textarea "W.G.E. [GEOGRAPHIC_DATA]" at bounding box center [657, 426] width 391 height 67
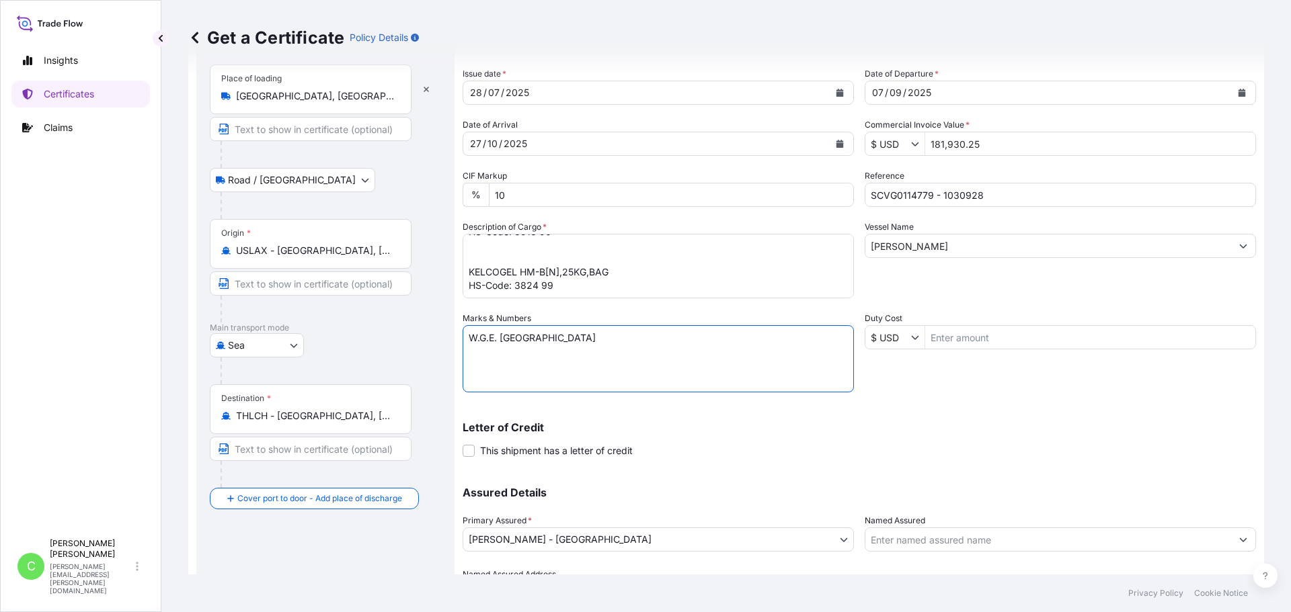
scroll to position [144, 0]
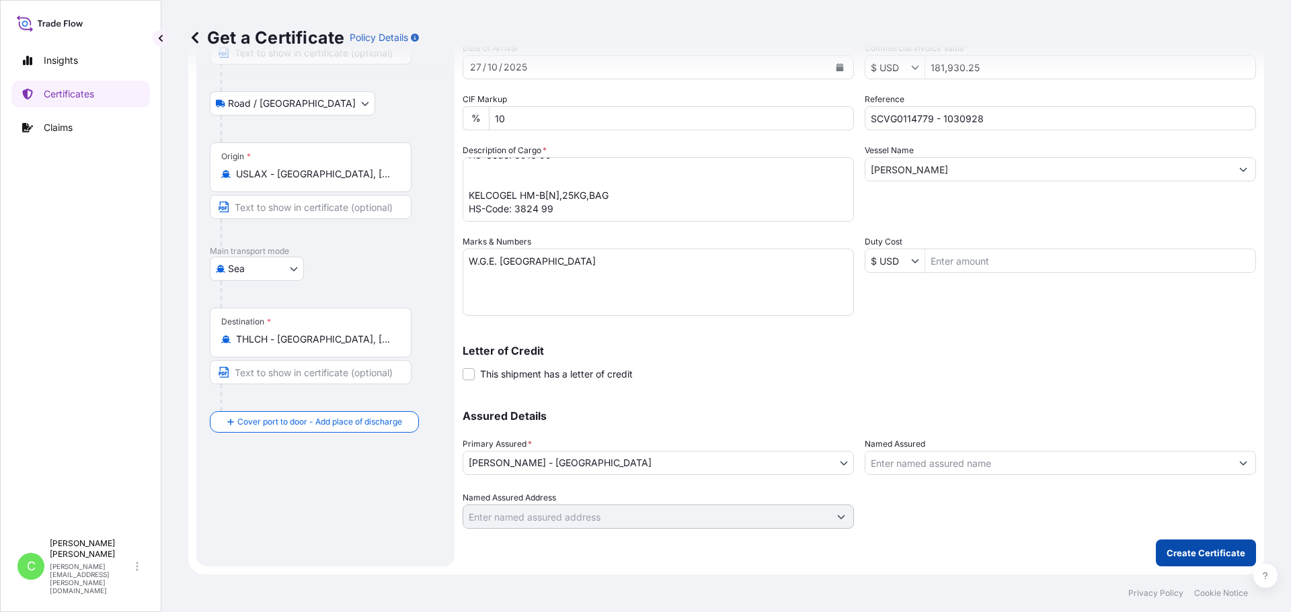
click at [1188, 550] on p "Create Certificate" at bounding box center [1205, 553] width 79 height 13
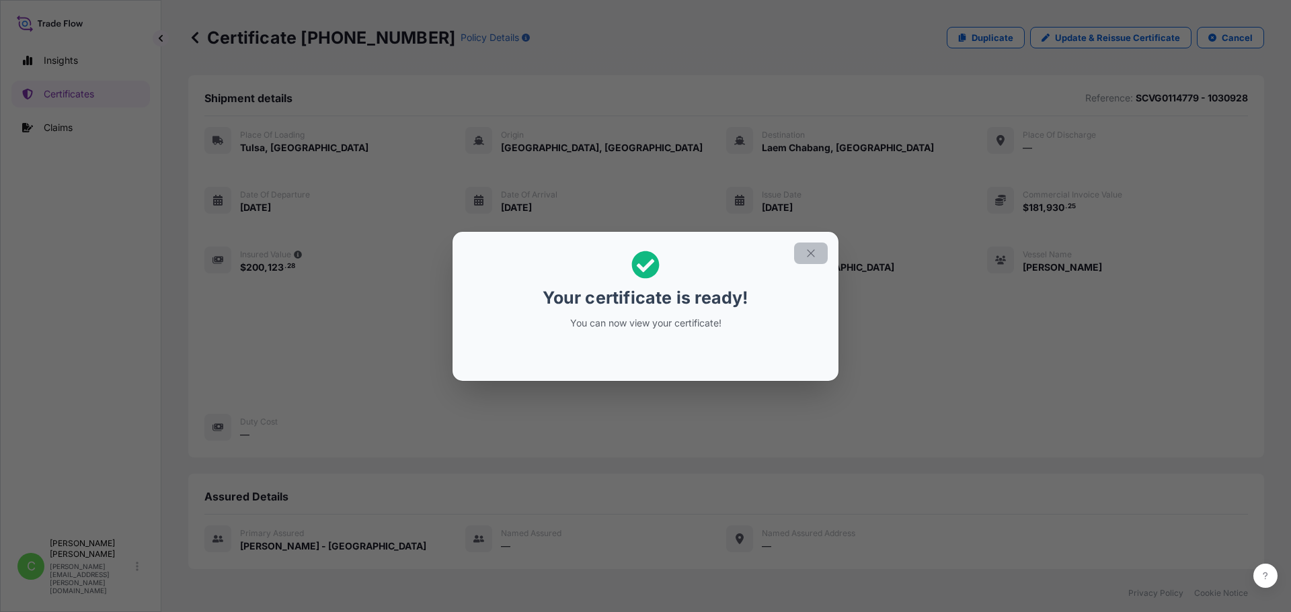
click at [808, 257] on icon "button" at bounding box center [811, 253] width 12 height 12
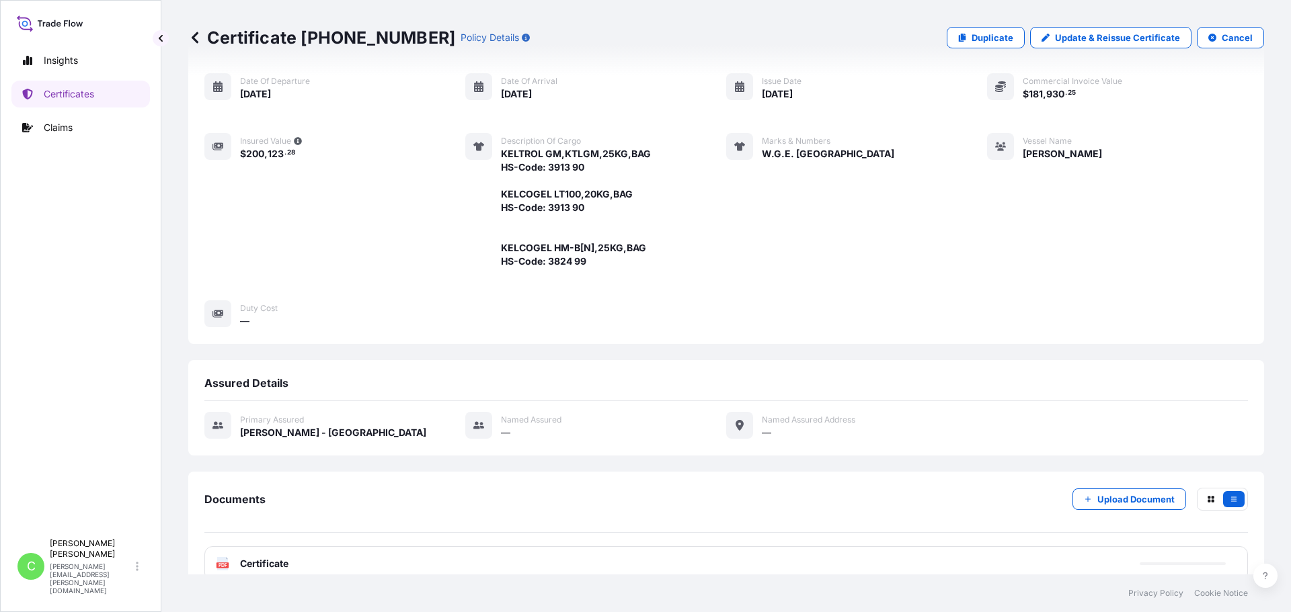
scroll to position [220, 0]
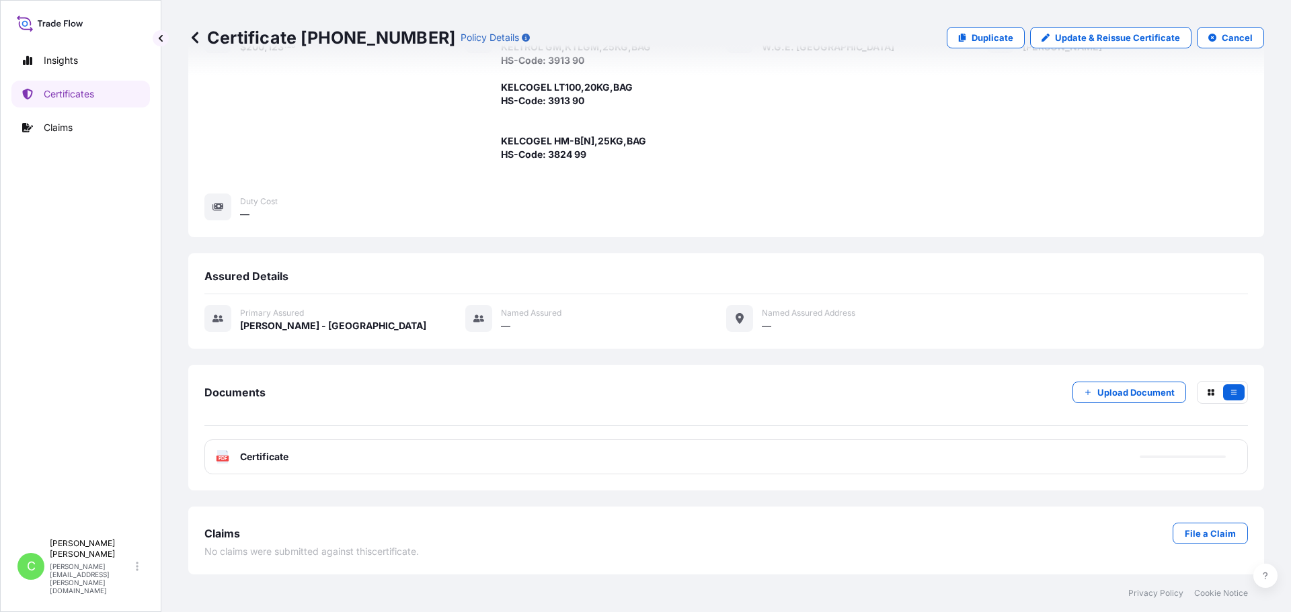
click at [223, 407] on div "Documents Upload Document" at bounding box center [725, 403] width 1043 height 45
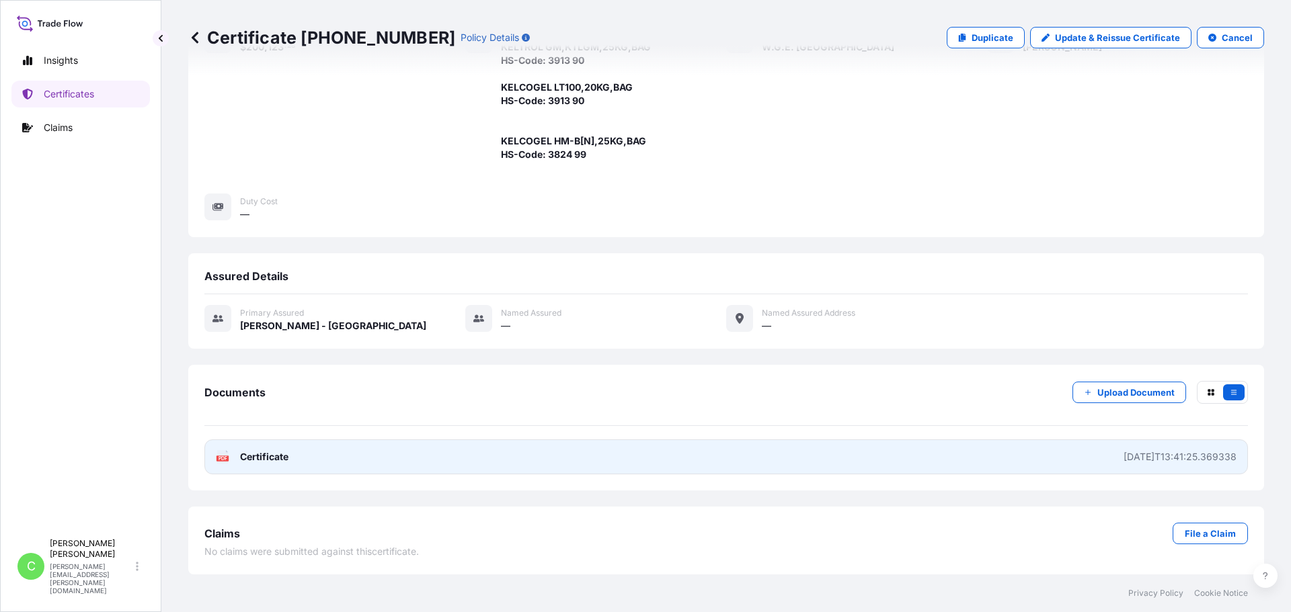
click at [264, 455] on span "Certificate" at bounding box center [264, 456] width 48 height 13
